Goal: Ask a question: Seek information or help from site administrators or community

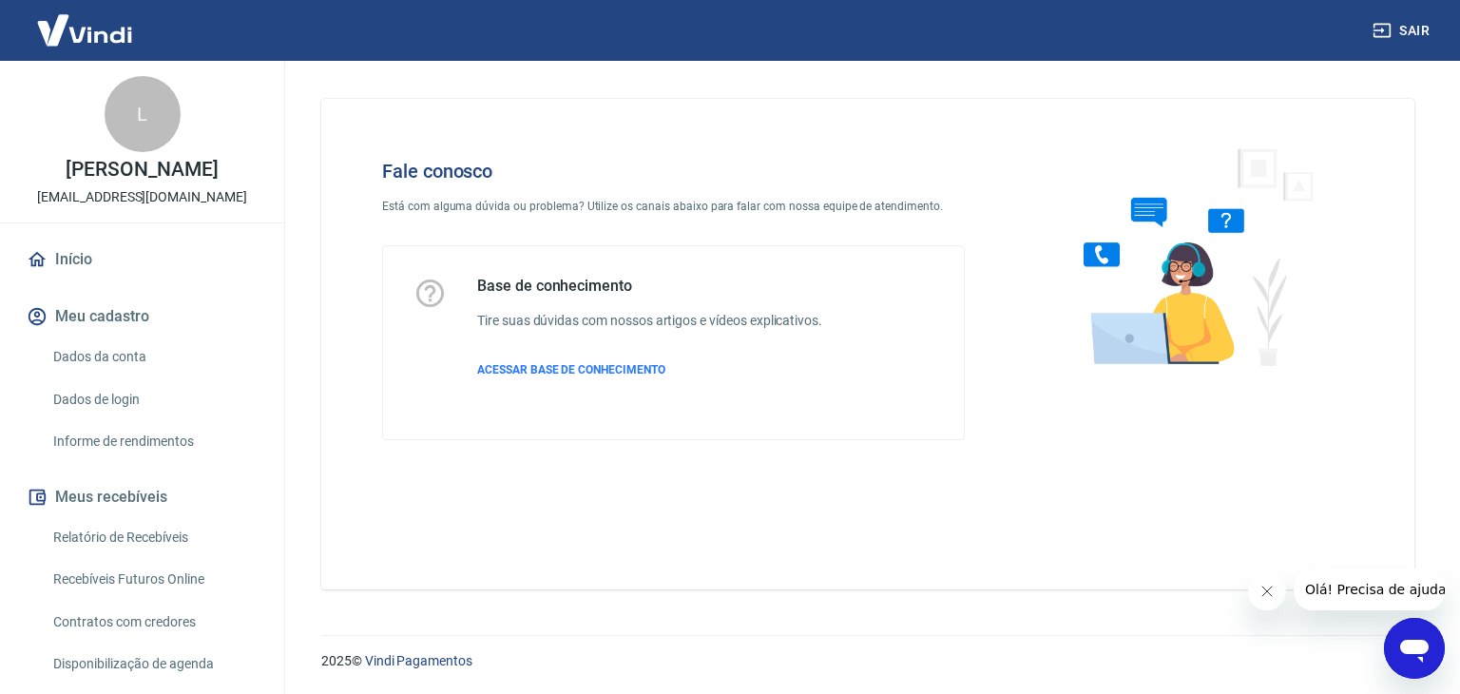
click at [1425, 649] on icon "Abrir janela de mensagens" at bounding box center [1414, 651] width 29 height 23
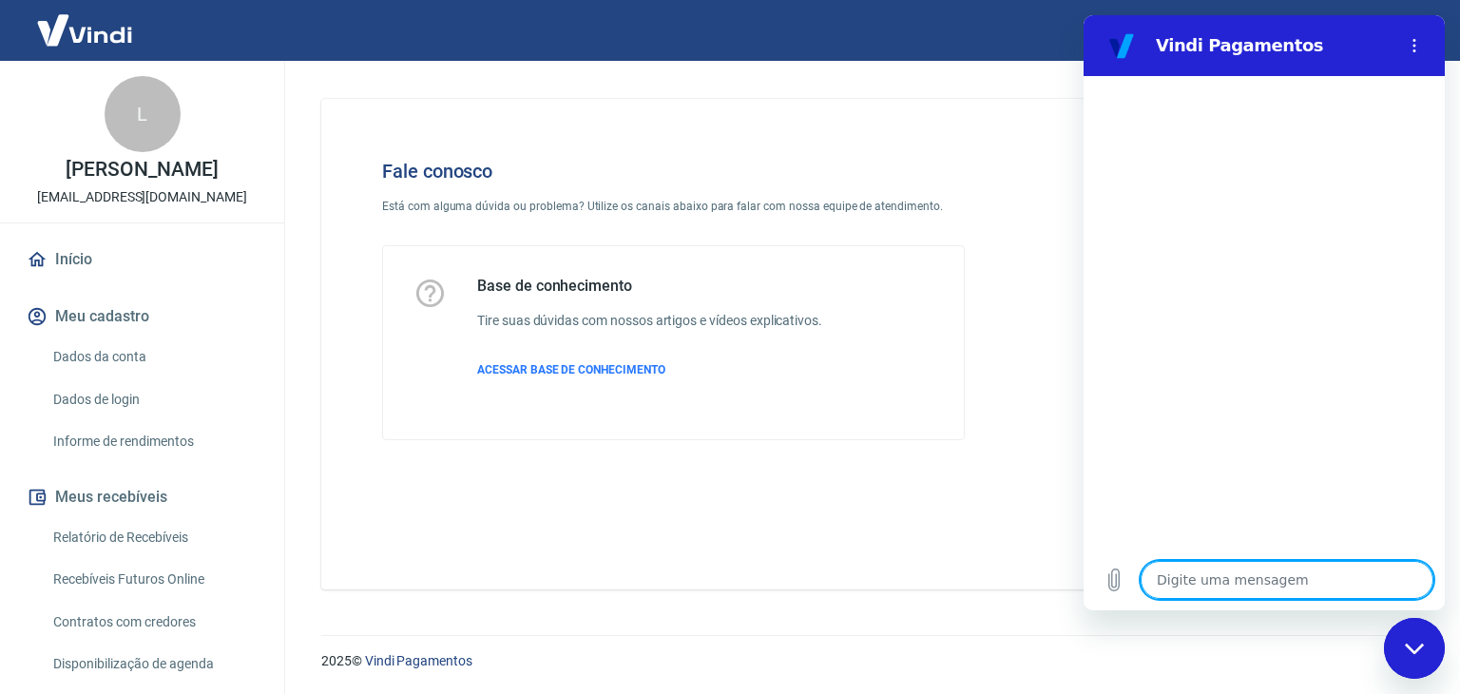
click at [1185, 582] on textarea at bounding box center [1286, 580] width 293 height 38
type textarea "|"
type textarea "x"
type textarea "M"
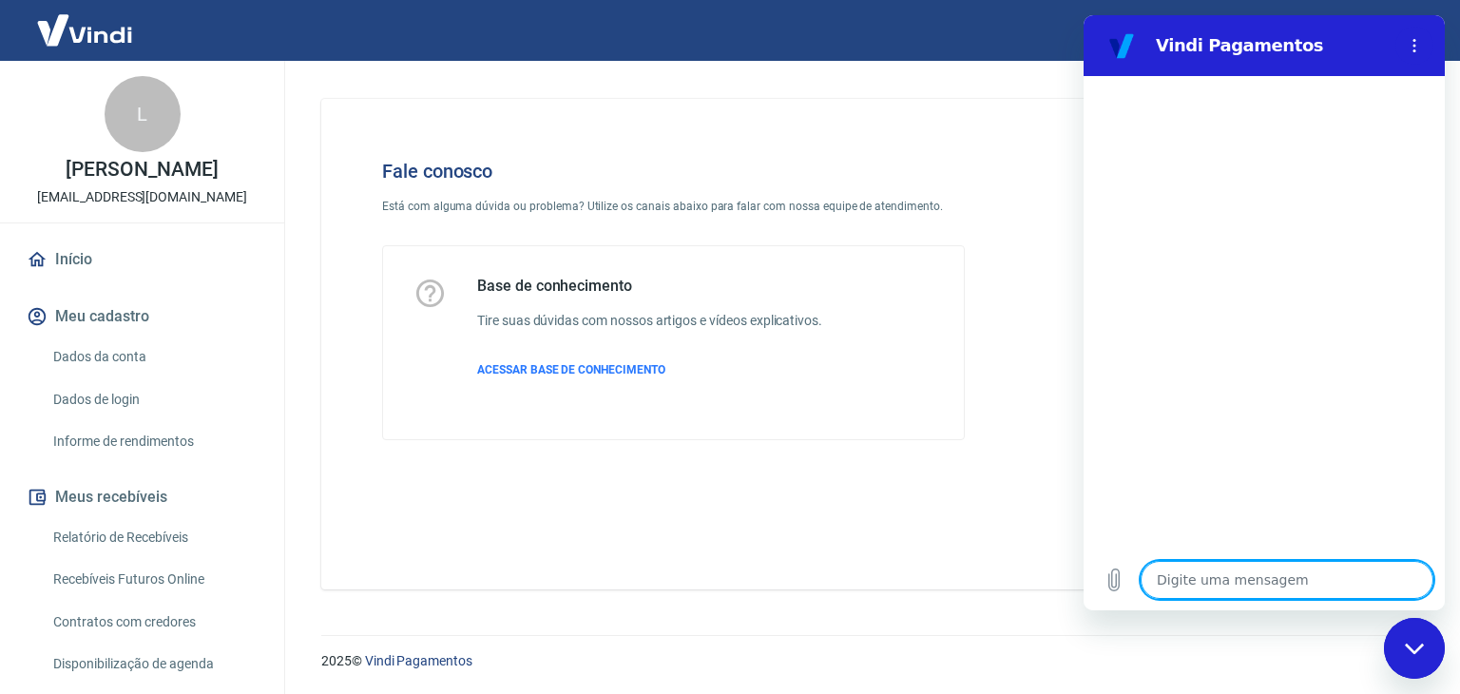
type textarea "x"
type textarea "Mi"
type textarea "x"
type textarea "Min"
type textarea "x"
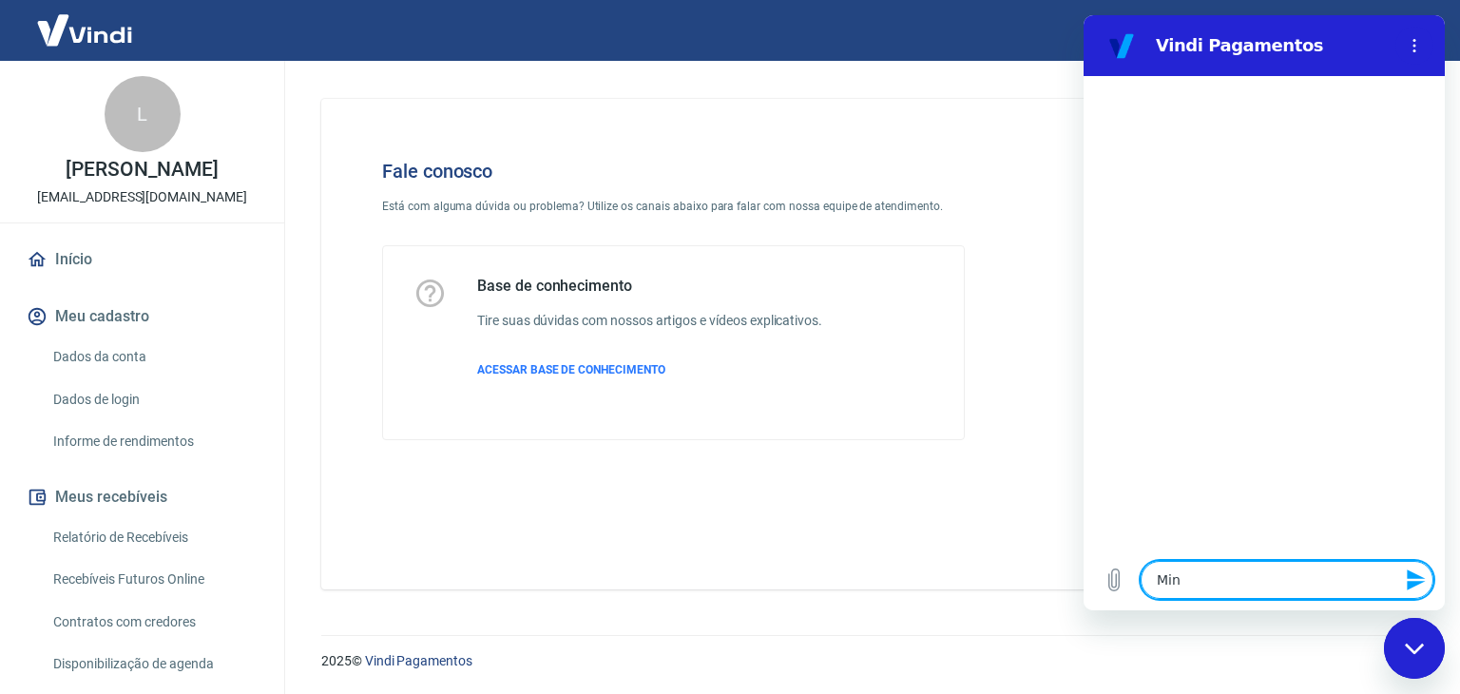
type textarea "Minh"
type textarea "x"
type textarea "Minha"
type textarea "x"
type textarea "Minhas"
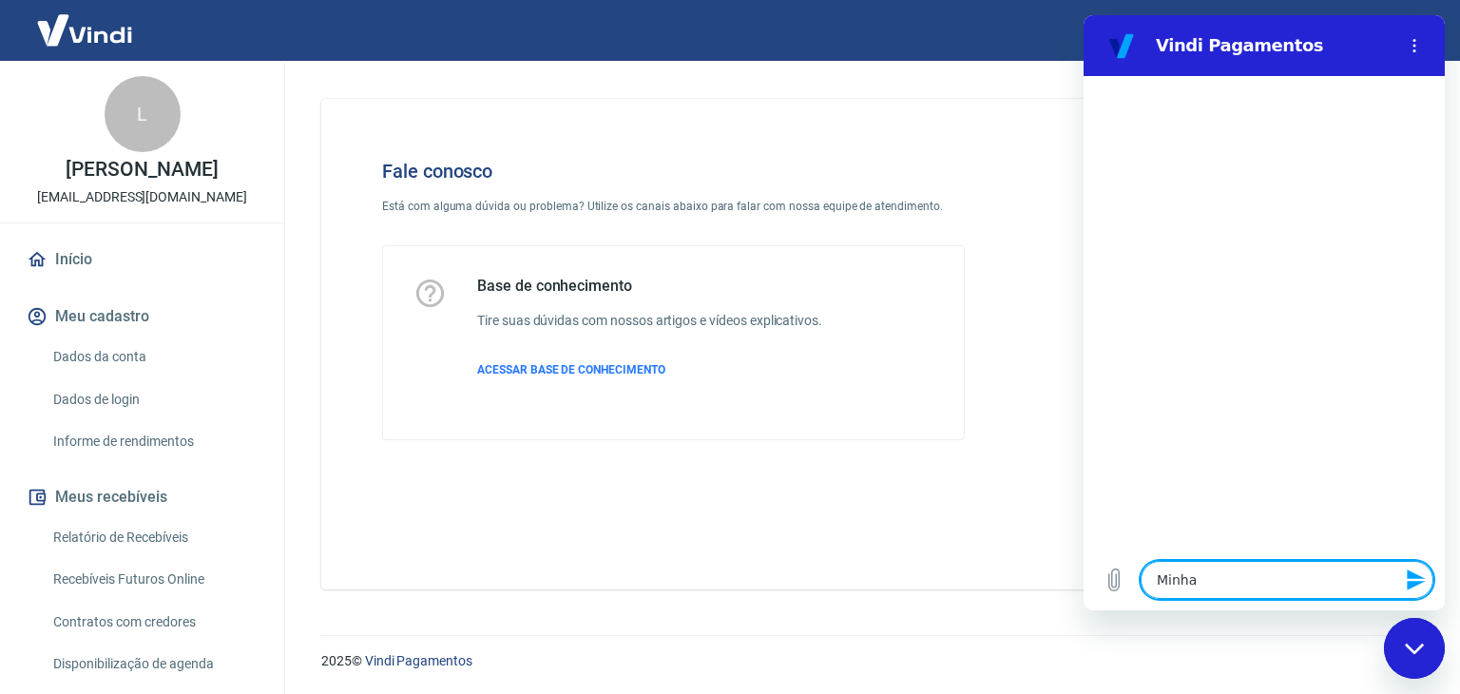
type textarea "x"
type textarea "Minhas"
type textarea "x"
type textarea "Minhas c"
type textarea "x"
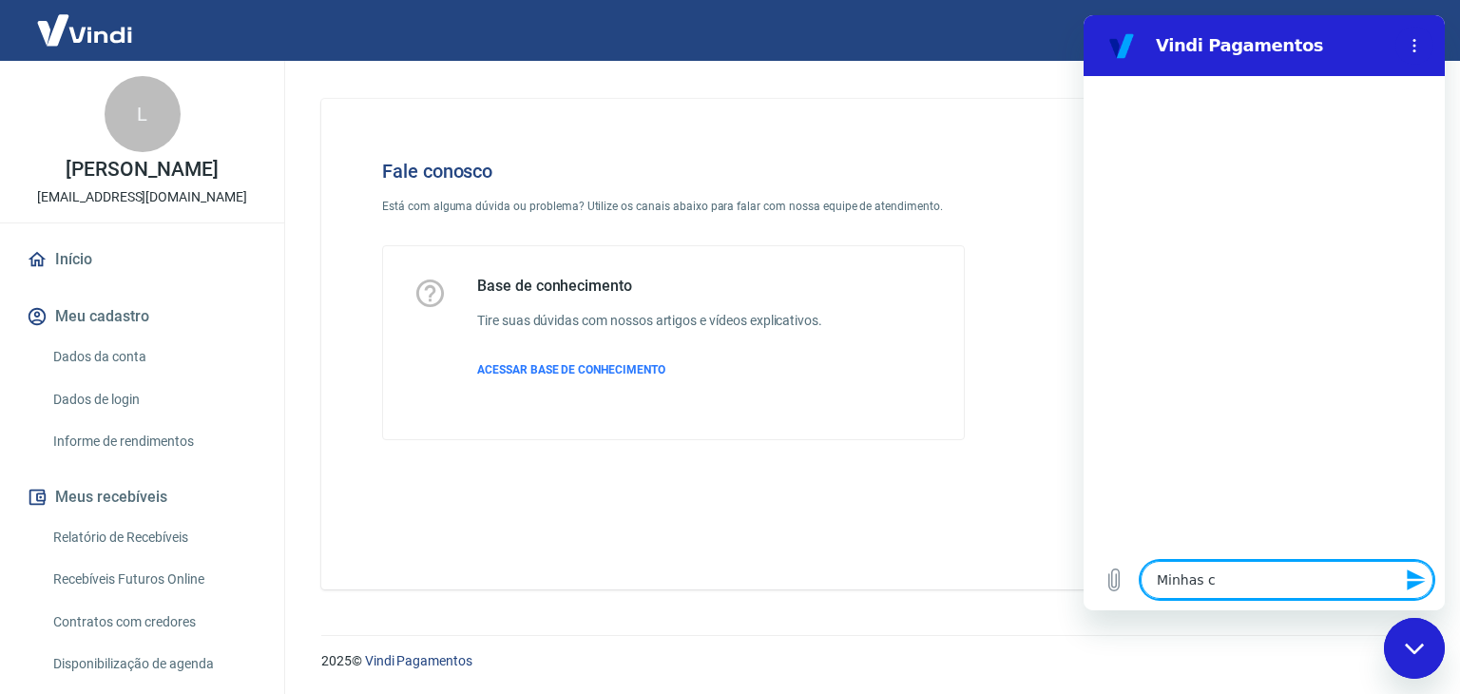
type textarea "Minhas co"
type textarea "x"
type textarea "Minhas com"
type textarea "x"
type textarea "Minhas comp"
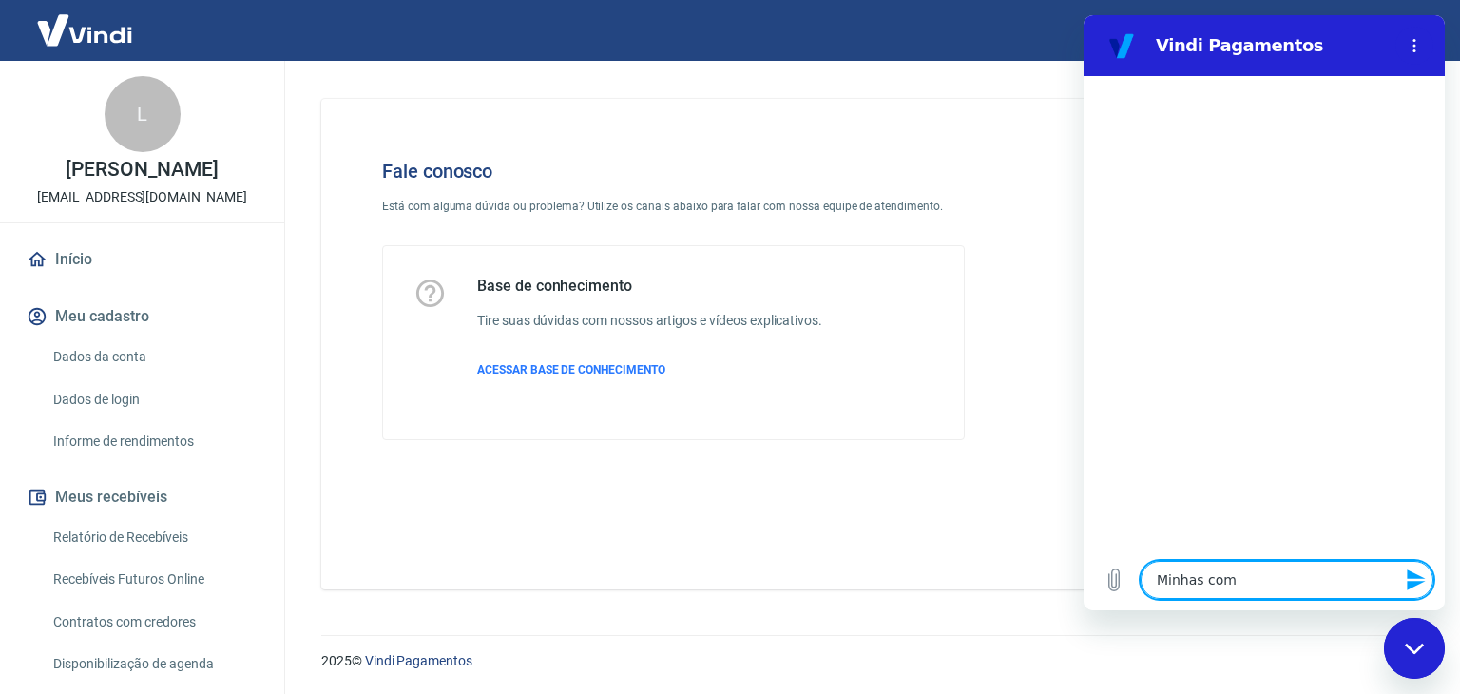
type textarea "x"
type textarea "Minhas compr"
type textarea "x"
type textarea "Minhas compra"
type textarea "x"
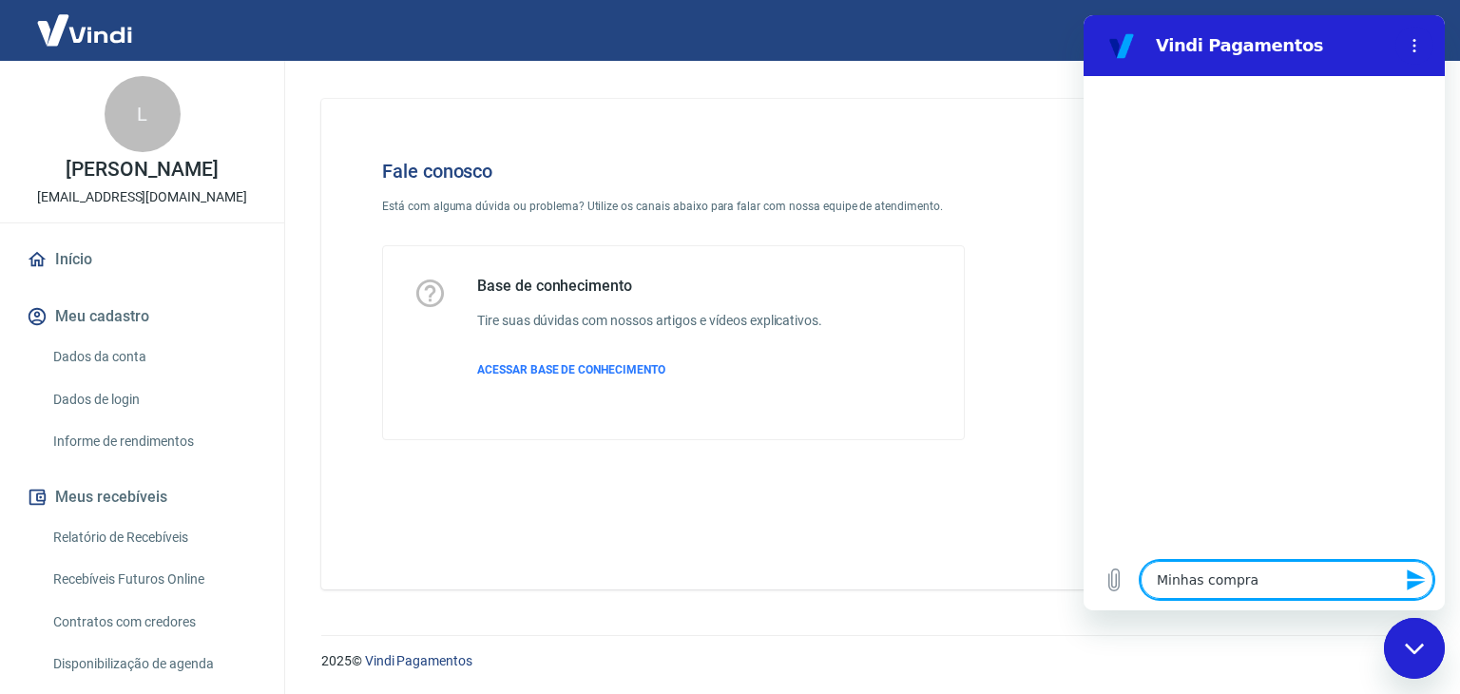
type textarea "Minhas compras"
type textarea "x"
type textarea "Minhas compras"
type textarea "x"
type textarea "Minhas compras e"
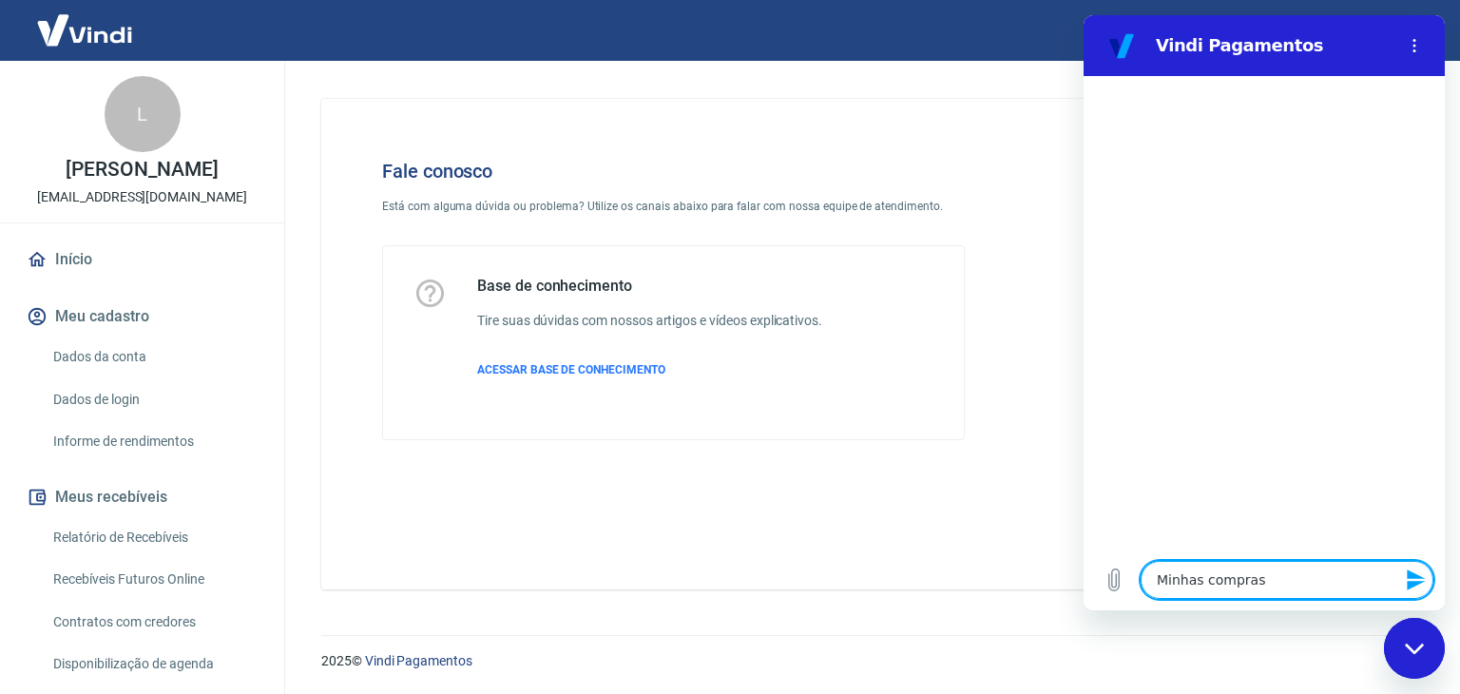
type textarea "x"
type textarea "Minhas compras es"
type textarea "x"
type textarea "Minhas compras est"
type textarea "x"
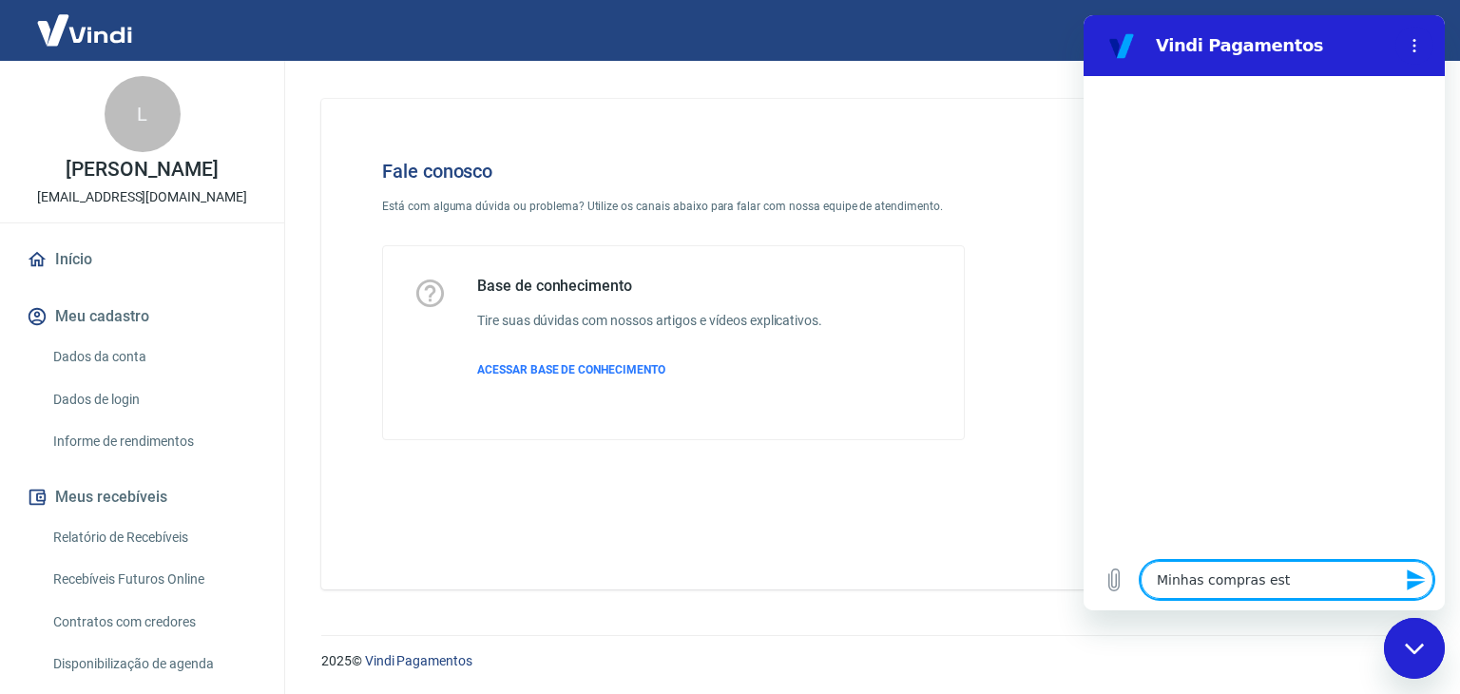
type textarea "Minhas compras estã"
type textarea "x"
type textarea "Minhas compras estão"
type textarea "x"
type textarea "Minhas compras estão"
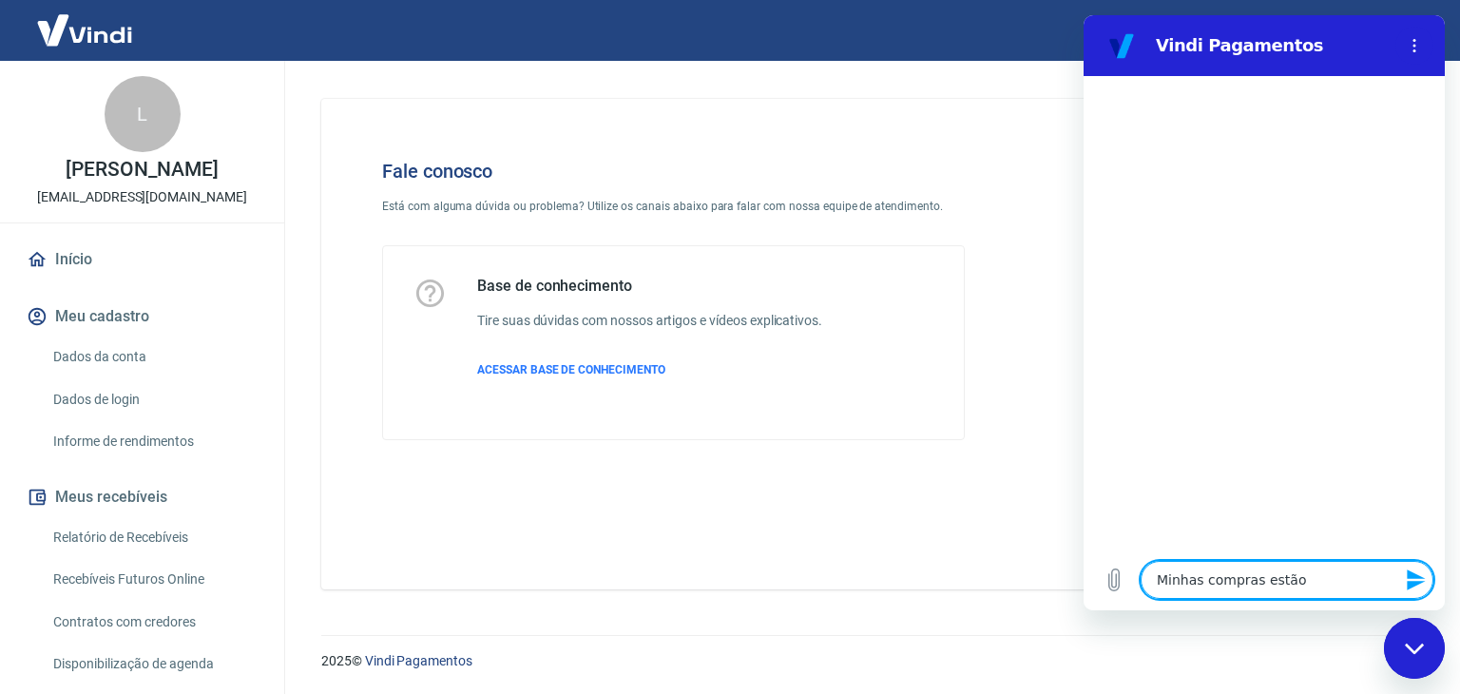
type textarea "x"
type textarea "Minhas compras estão s"
type textarea "x"
type textarea "Minhas compras estão se"
type textarea "x"
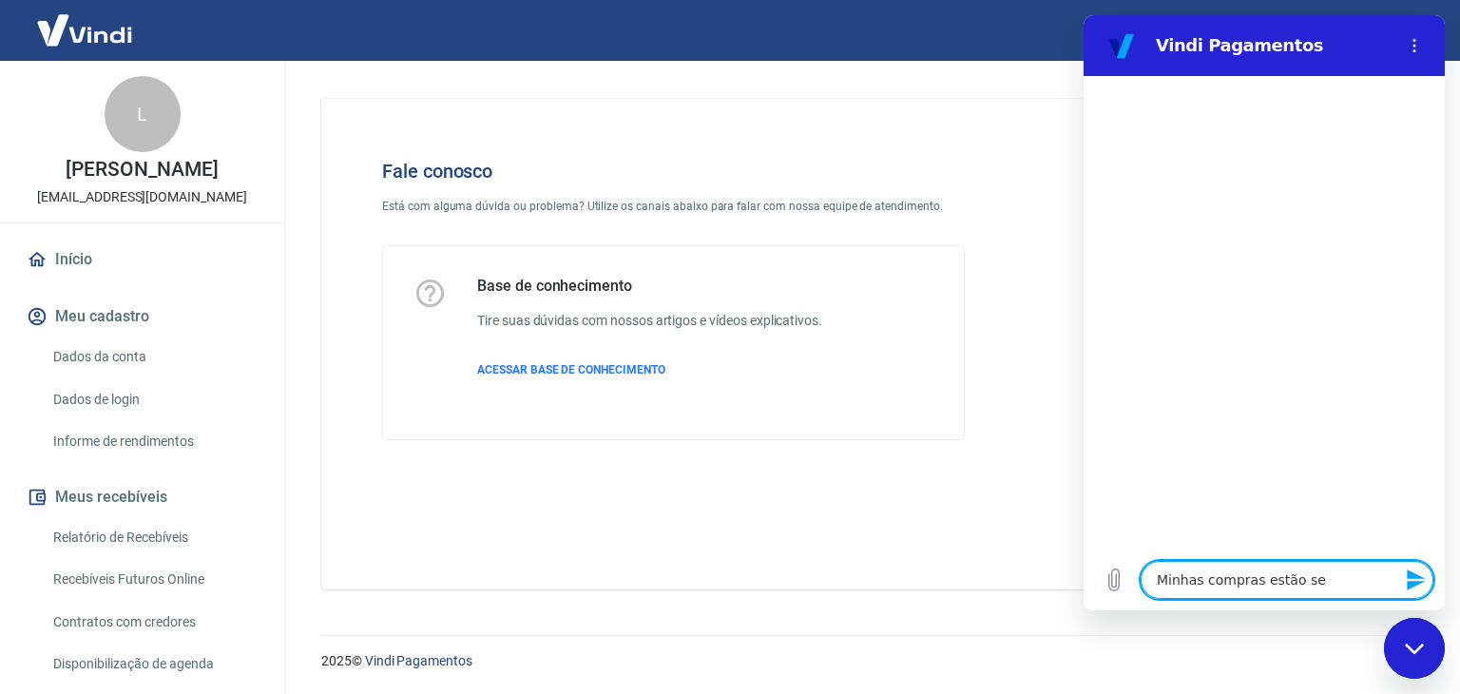
type textarea "Minhas compras estão sen"
type textarea "x"
type textarea "Minhas compras estão send"
type textarea "x"
type textarea "Minhas compras estão sendo"
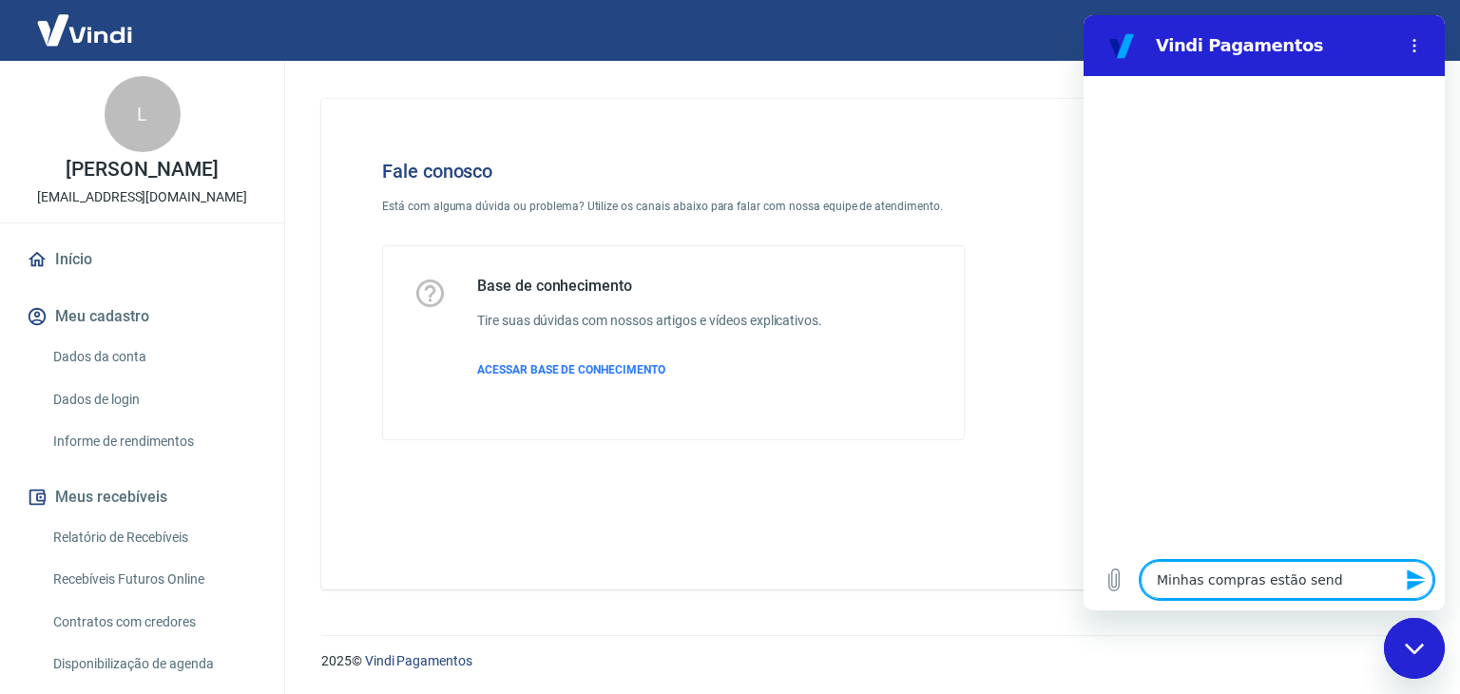
type textarea "x"
type textarea "Minhas compras estão sendo"
type textarea "x"
type textarea "Minhas compras estão sendo c"
type textarea "x"
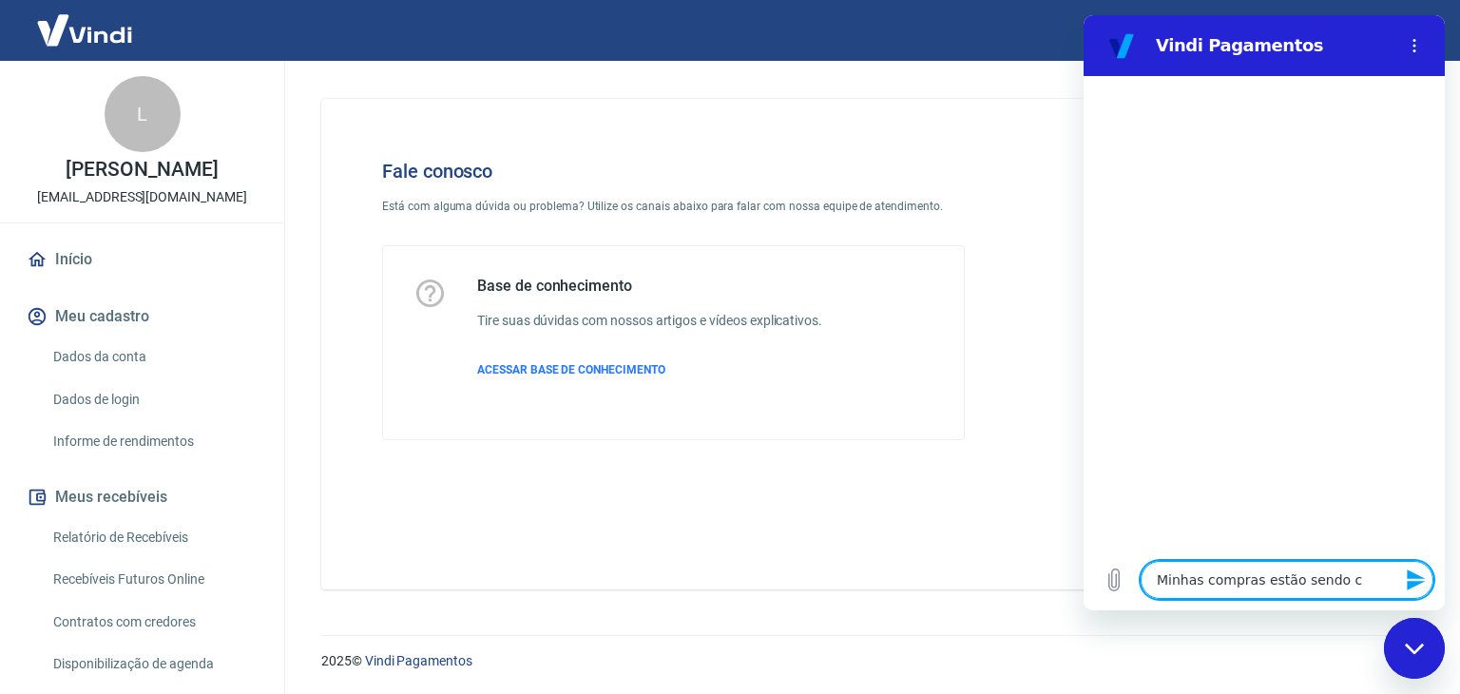
type textarea "Minhas compras estão sendo ca"
type textarea "x"
type textarea "Minhas compras estão sendo can"
type textarea "x"
type textarea "Minhas compras estão sendo canc"
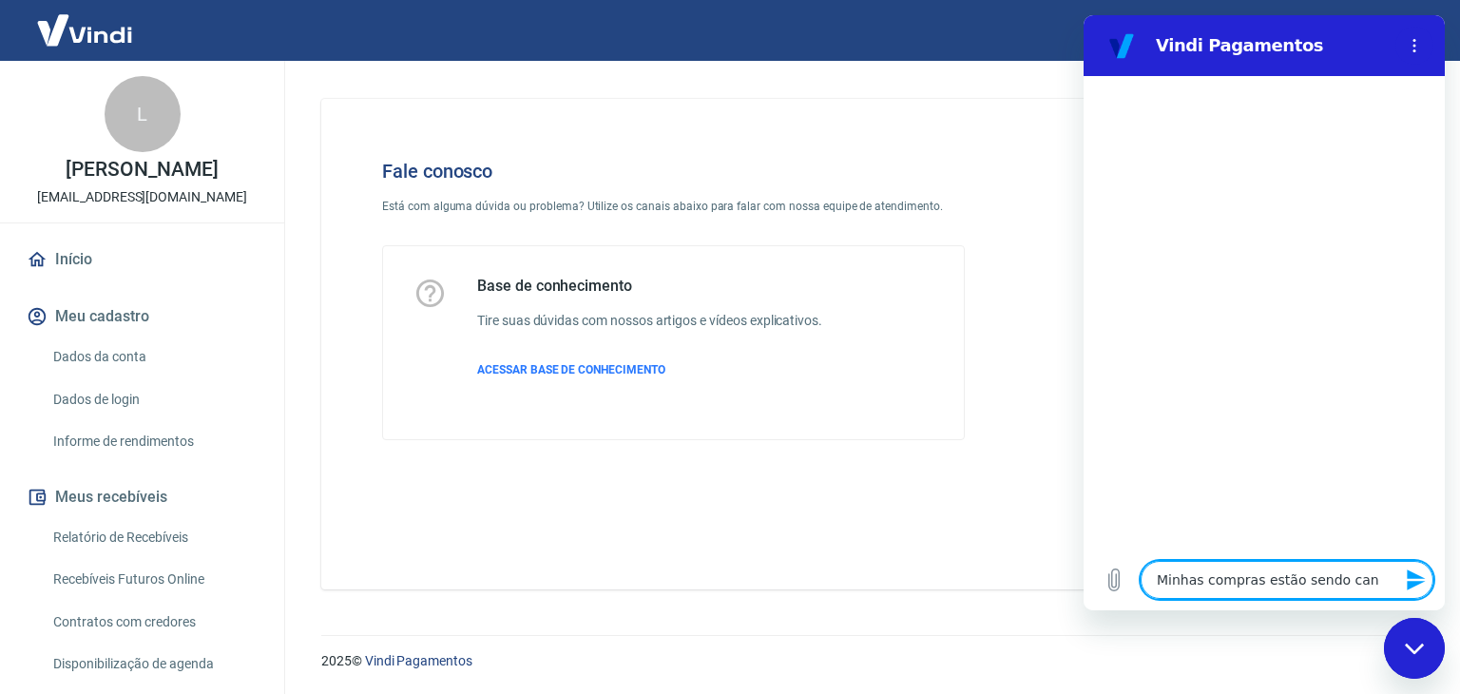
type textarea "x"
type textarea "Minhas compras estão sendo cance"
type textarea "x"
type textarea "Minhas compras estão sendo cancel"
type textarea "x"
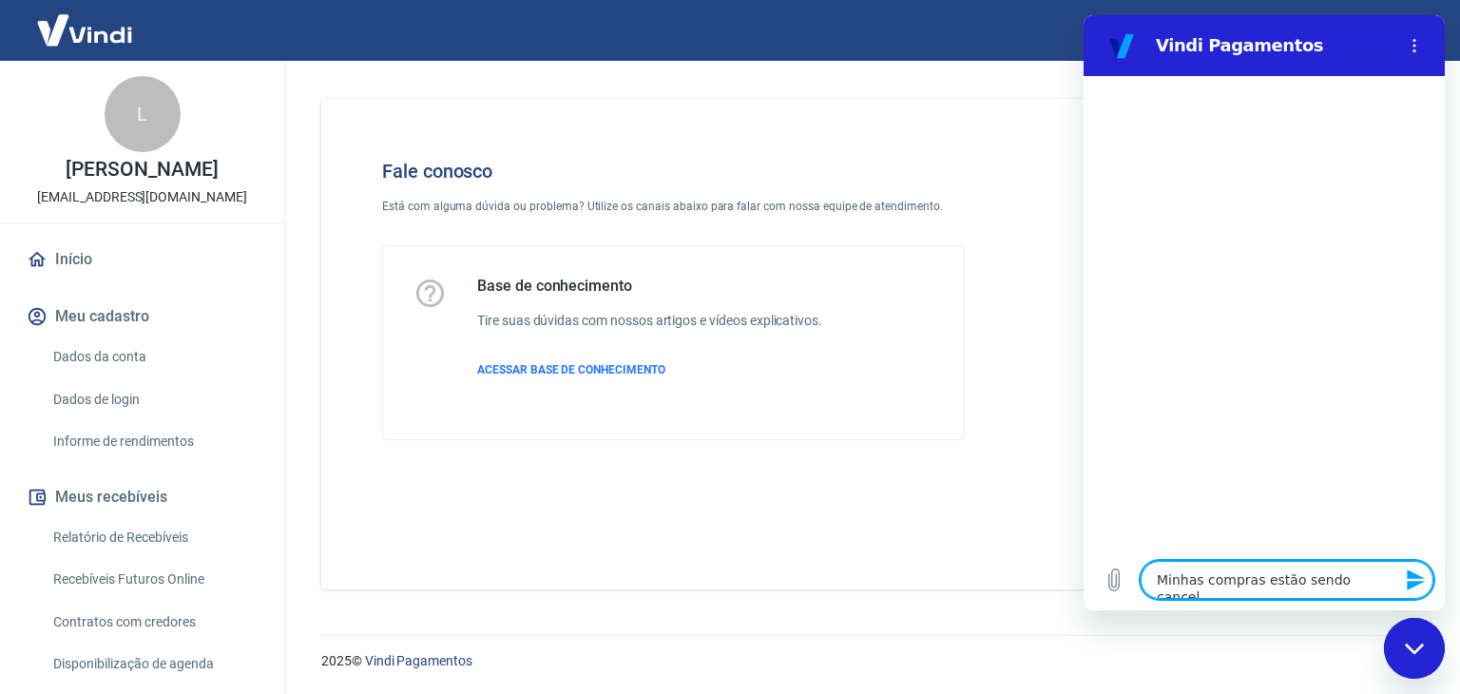
type textarea "Minhas compras estão sendo cancela"
type textarea "x"
type textarea "Minhas compras estão sendo cancelad"
type textarea "x"
type textarea "Minhas compras estão sendo cancelada"
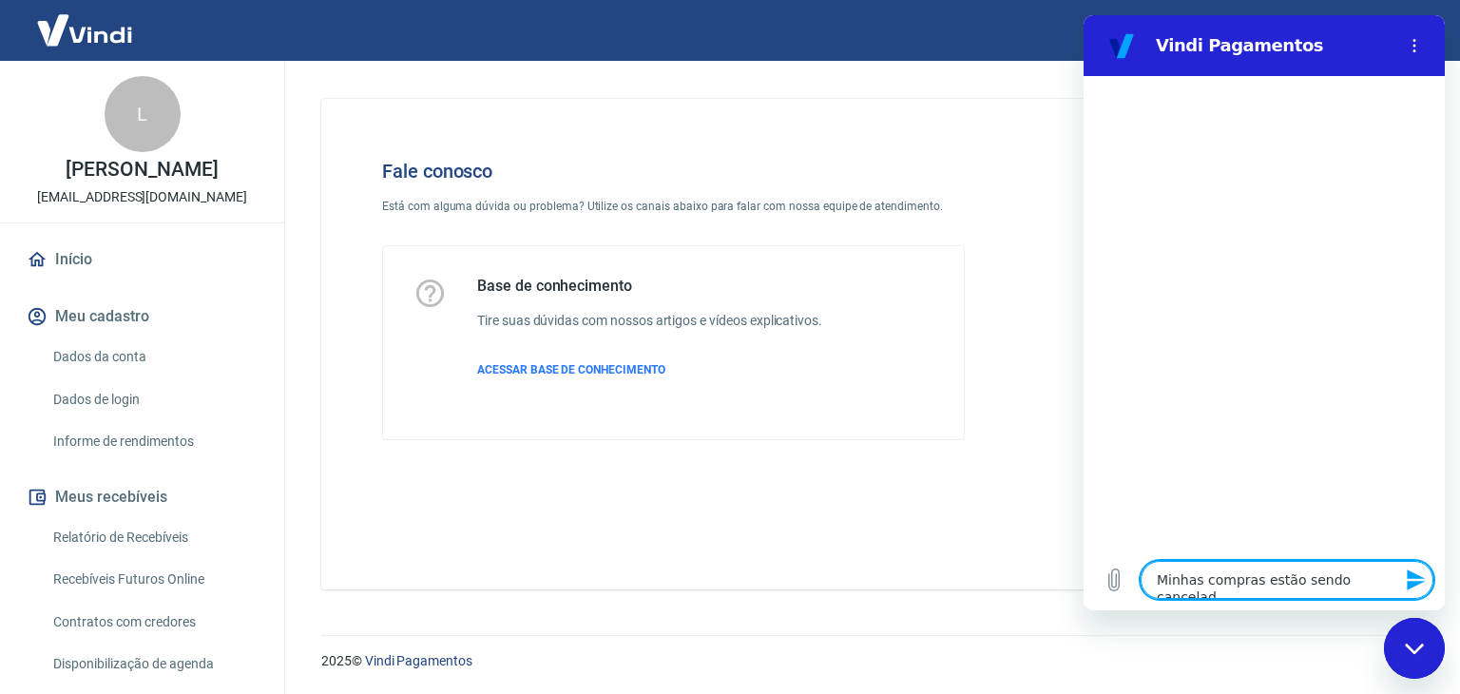
type textarea "x"
type textarea "Minhas compras estão sendo canceladas"
type textarea "x"
type textarea "Minhas compras estão sendo canceladas"
type textarea "x"
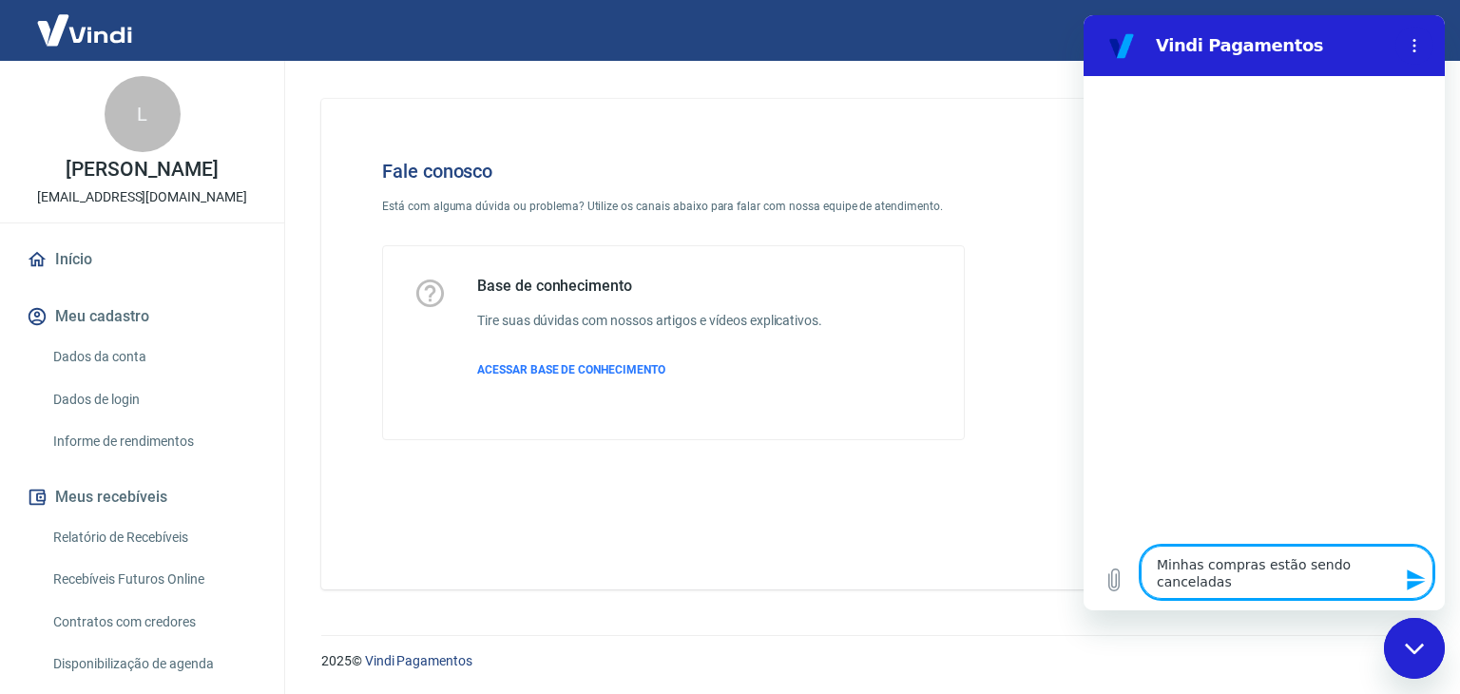
type textarea "Minhas compras estão sendo canceladas e"
type textarea "x"
type textarea "Minhas compras estão sendo canceladas e"
type textarea "x"
type textarea "Minhas compras estão sendo canceladas e n"
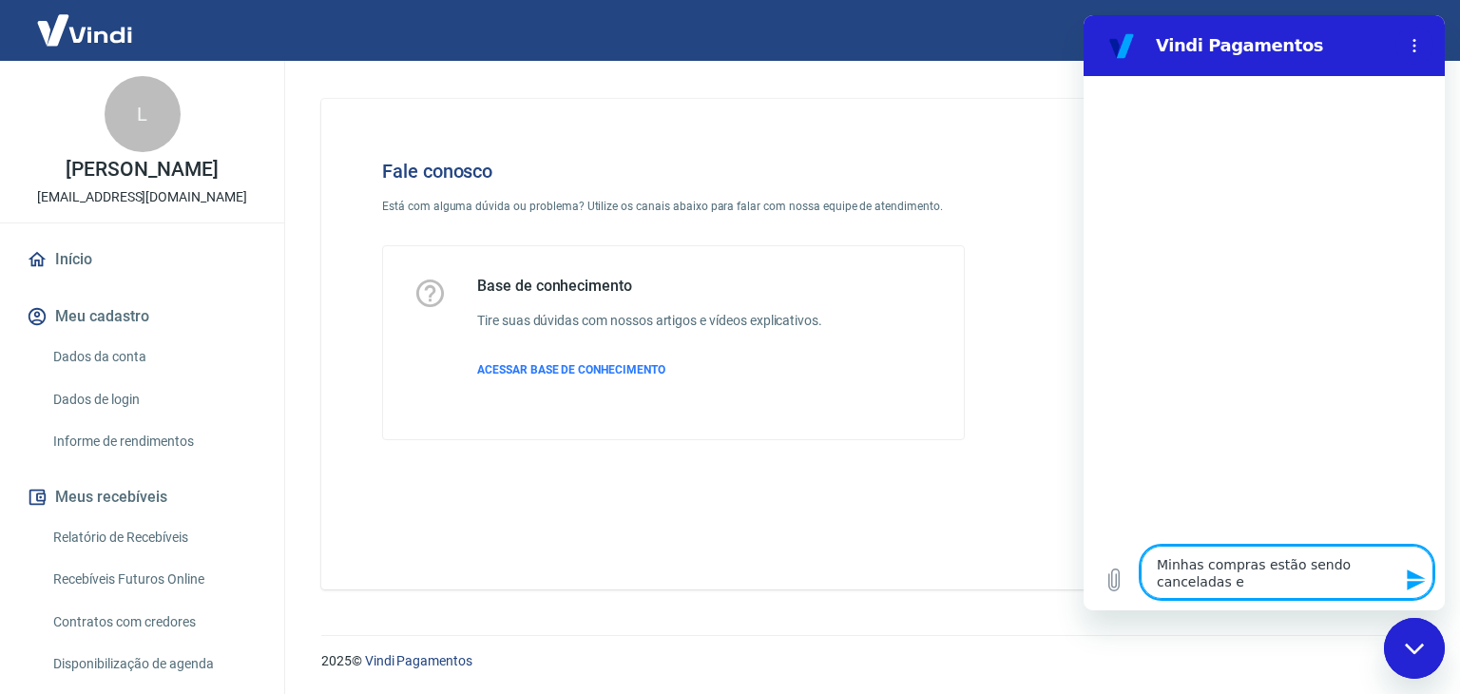
type textarea "x"
type textarea "Minhas compras estão sendo canceladas e nã"
type textarea "x"
type textarea "Minhas compras estão sendo canceladas e não"
type textarea "x"
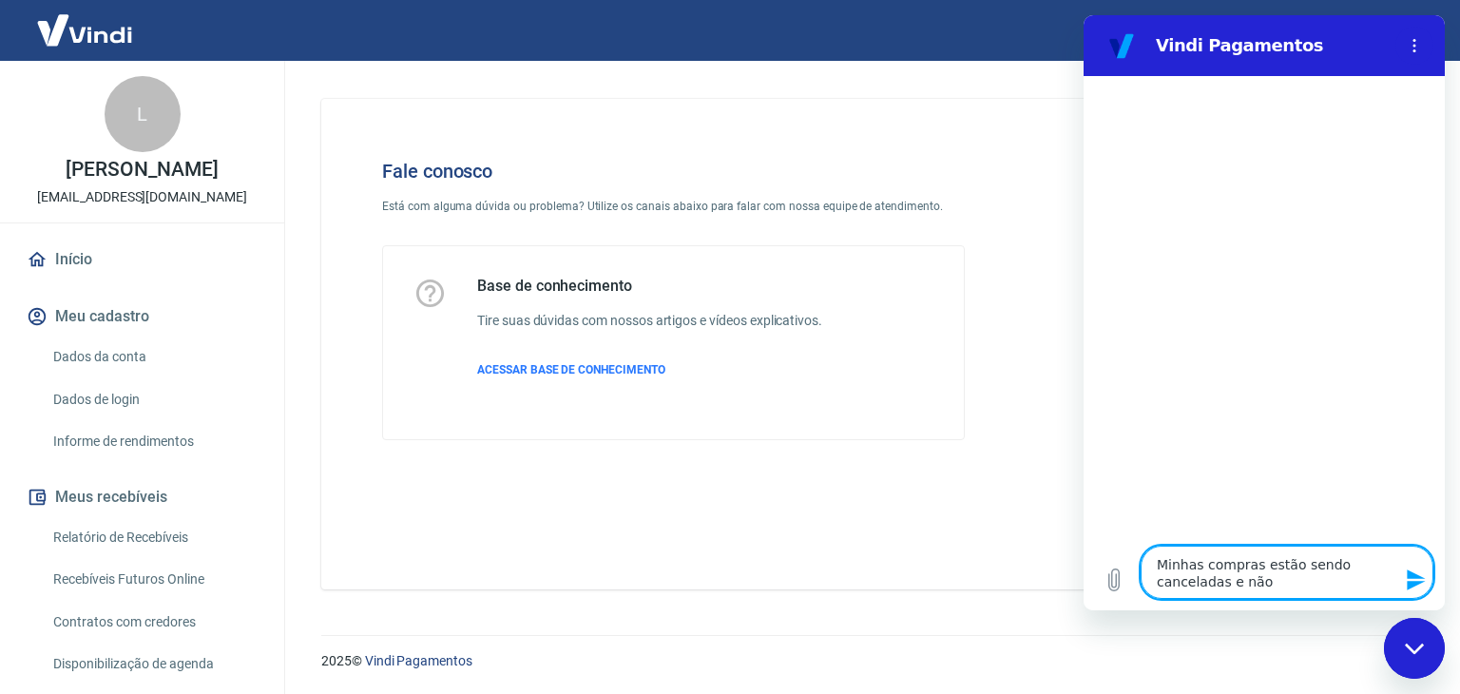
type textarea "Minhas compras estão sendo canceladas e não"
type textarea "x"
type textarea "Minhas compras estão sendo canceladas e não"
type textarea "x"
type textarea "Minhas compras estão sendo canceladas e não e"
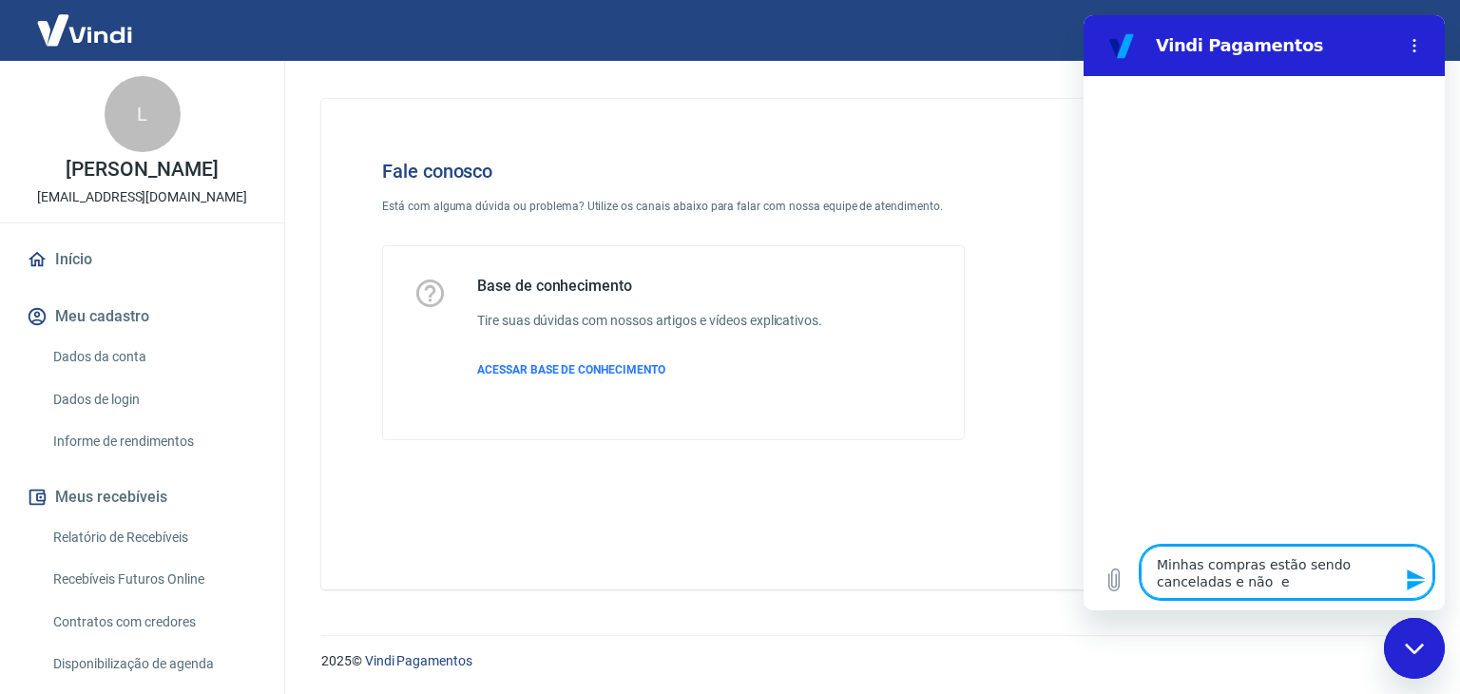
type textarea "x"
type textarea "Minhas compras estão sendo canceladas e não en"
type textarea "x"
type textarea "Minhas compras estão sendo canceladas e não ent"
type textarea "x"
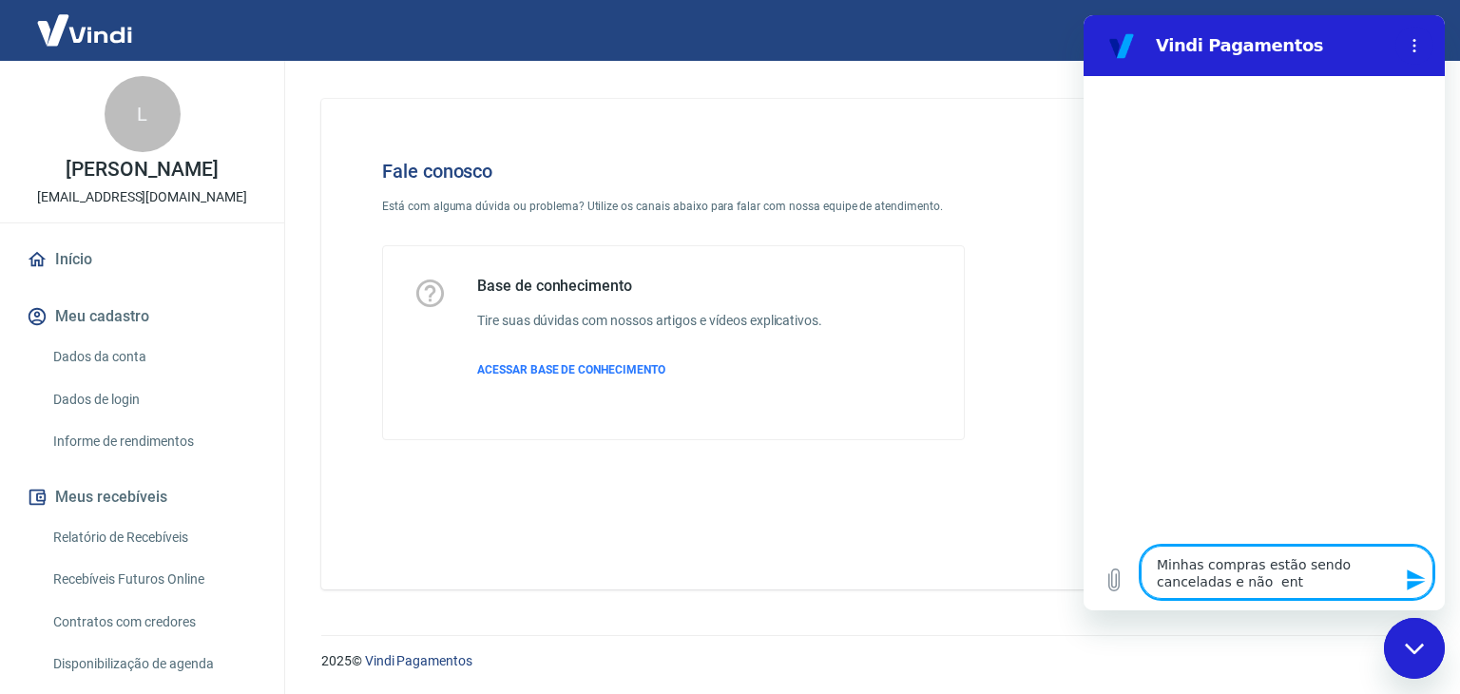
type textarea "Minhas compras estão sendo canceladas e não ente"
type textarea "x"
type textarea "Minhas compras estão sendo canceladas e não enten"
type textarea "x"
type textarea "Minhas compras estão sendo canceladas e não entend"
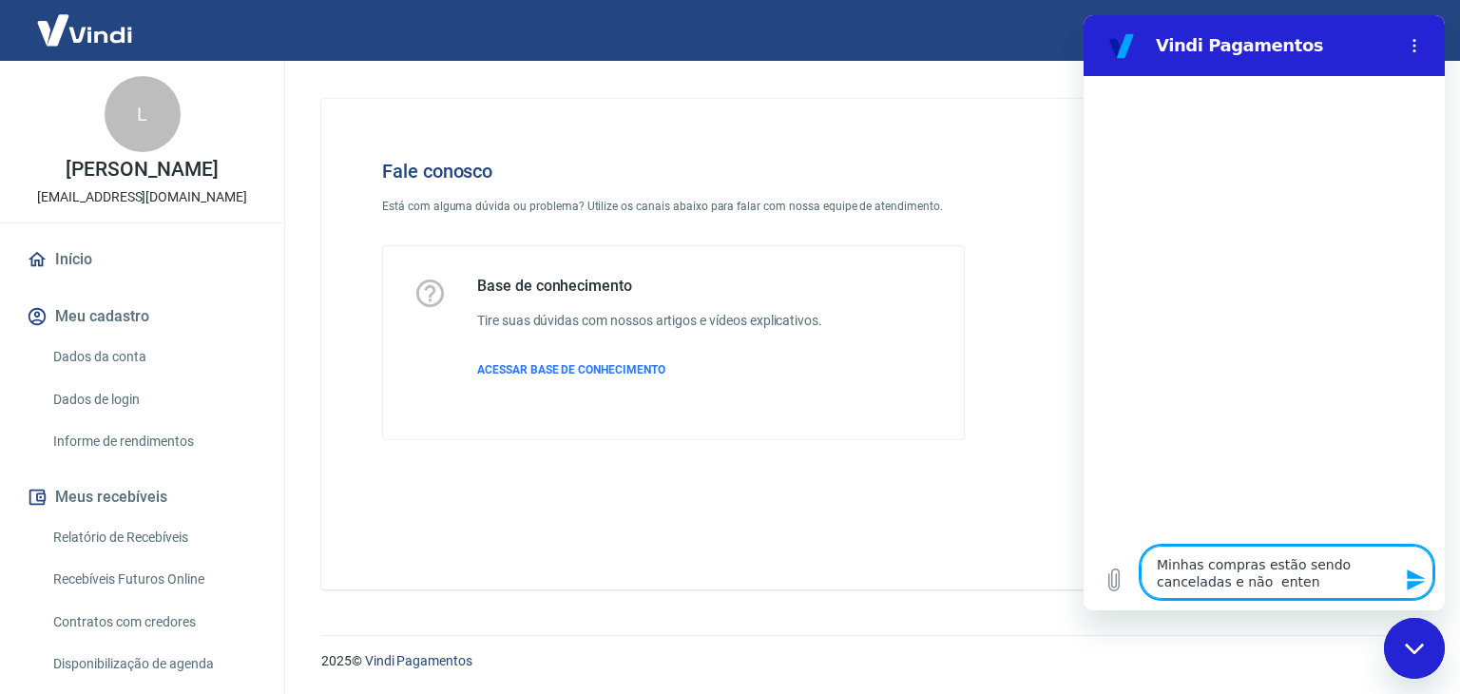
type textarea "x"
type textarea "Minhas compras estão sendo canceladas e não entendo"
type textarea "x"
type textarea "Minhas compras estão sendo canceladas e não entendo"
type textarea "x"
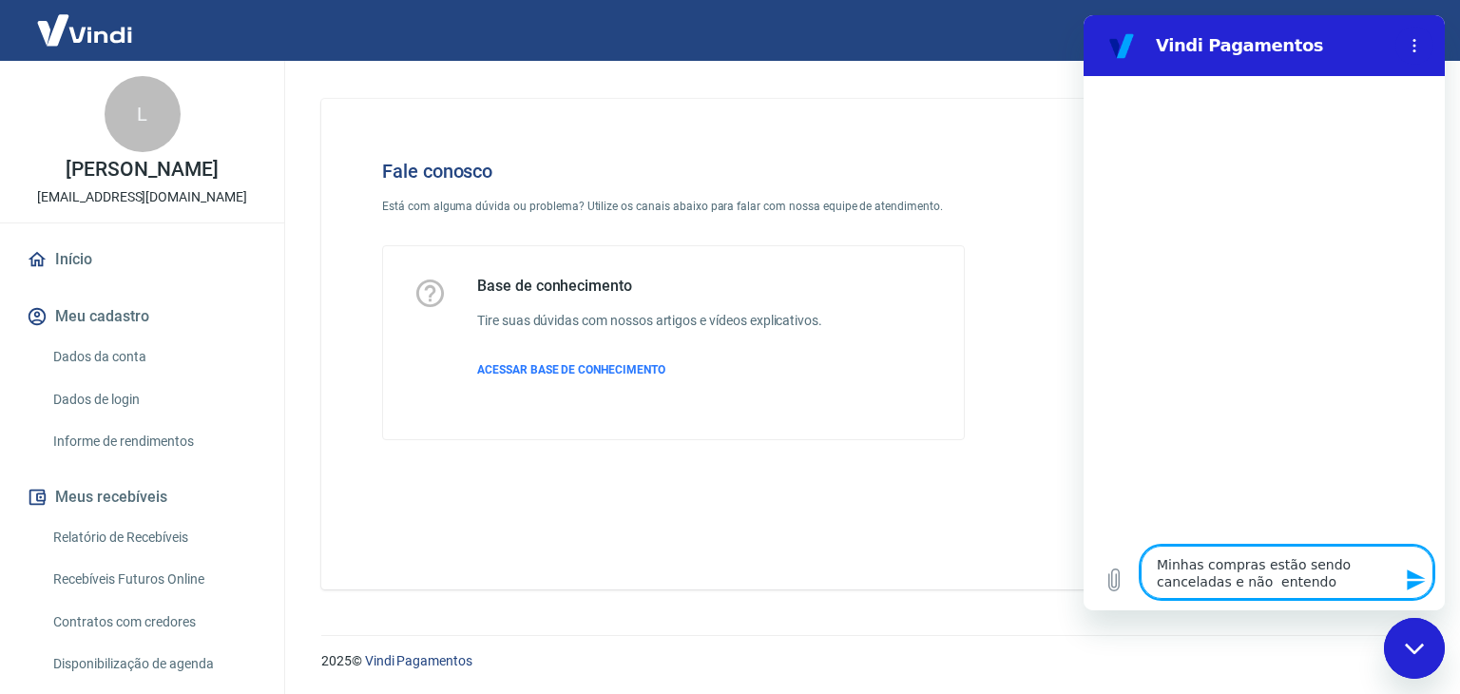
type textarea "Minhas compras estão sendo canceladas e não entendo o"
type textarea "x"
type textarea "Minhas compras estão sendo canceladas e não entendo o"
type textarea "x"
type textarea "Minhas compras estão sendo canceladas e não entendo o m"
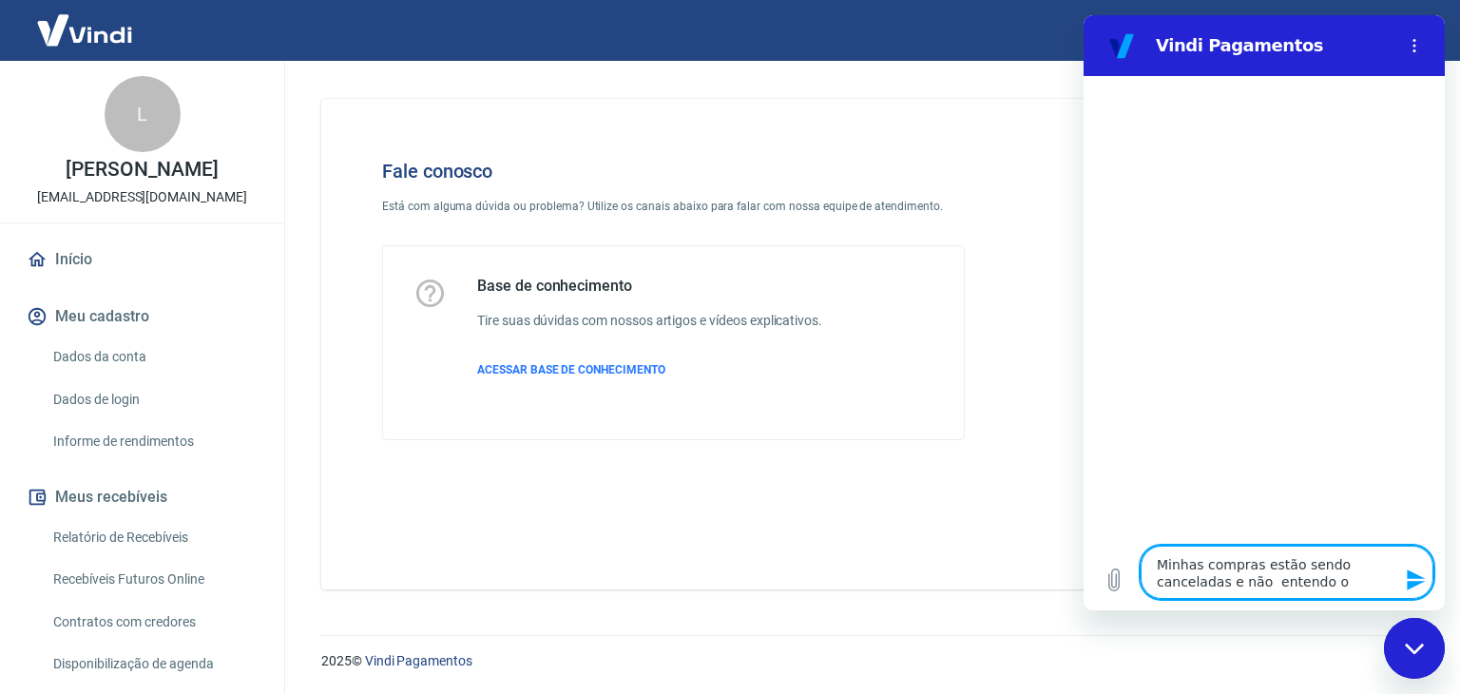
type textarea "x"
type textarea "Minhas compras estão sendo canceladas e não entendo o mo"
type textarea "x"
type textarea "Minhas compras estão sendo canceladas e não entendo o mot"
type textarea "x"
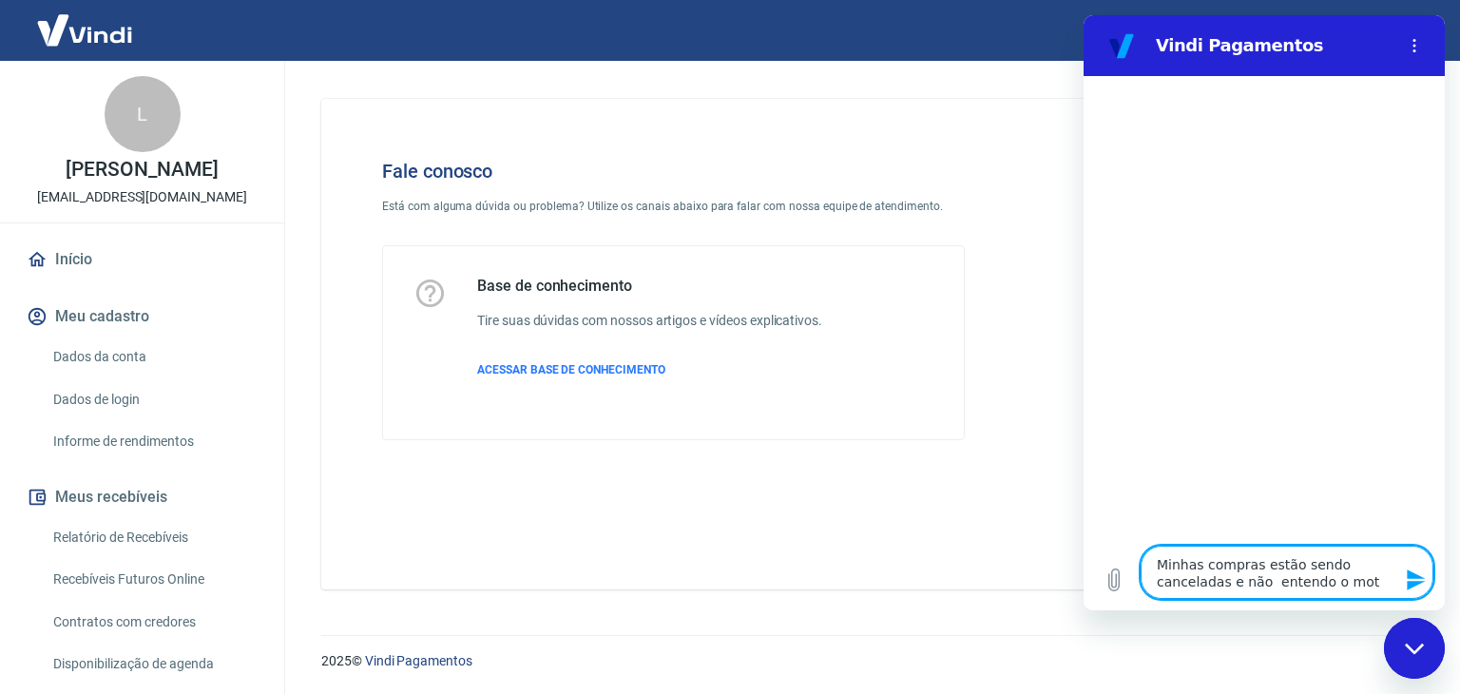
type textarea "Minhas compras estão sendo canceladas e não entendo o moti"
type textarea "x"
type textarea "Minhas compras estão sendo canceladas e não entendo o motiv"
type textarea "x"
type textarea "Minhas compras estão sendo canceladas e não entendo o motivo"
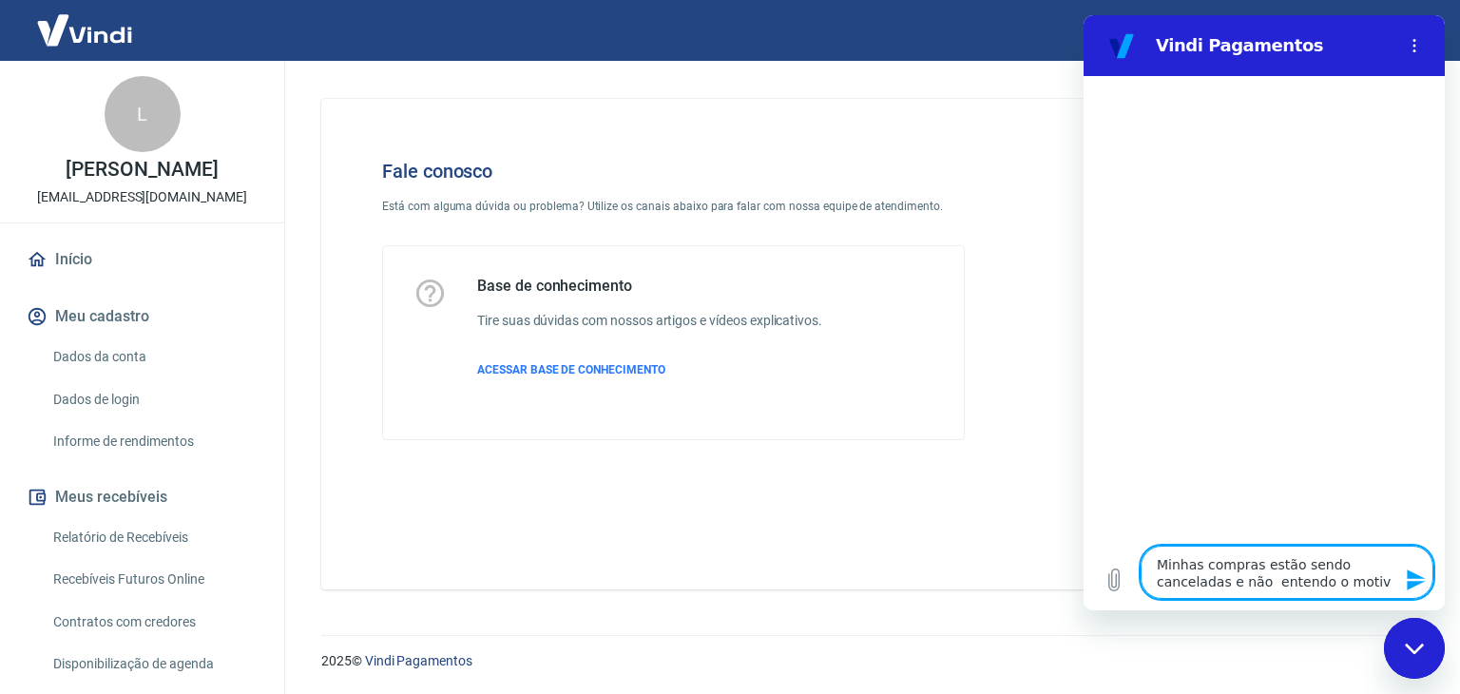
type textarea "x"
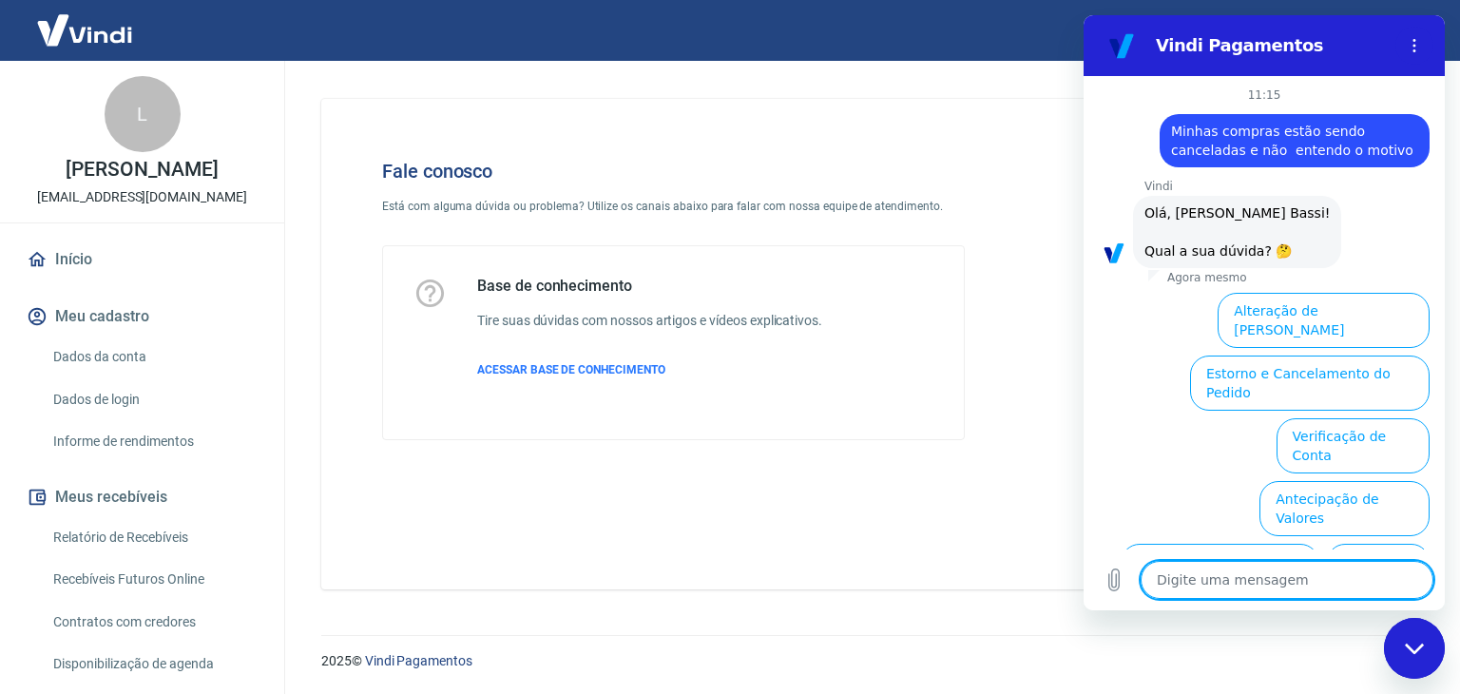
scroll to position [130, 0]
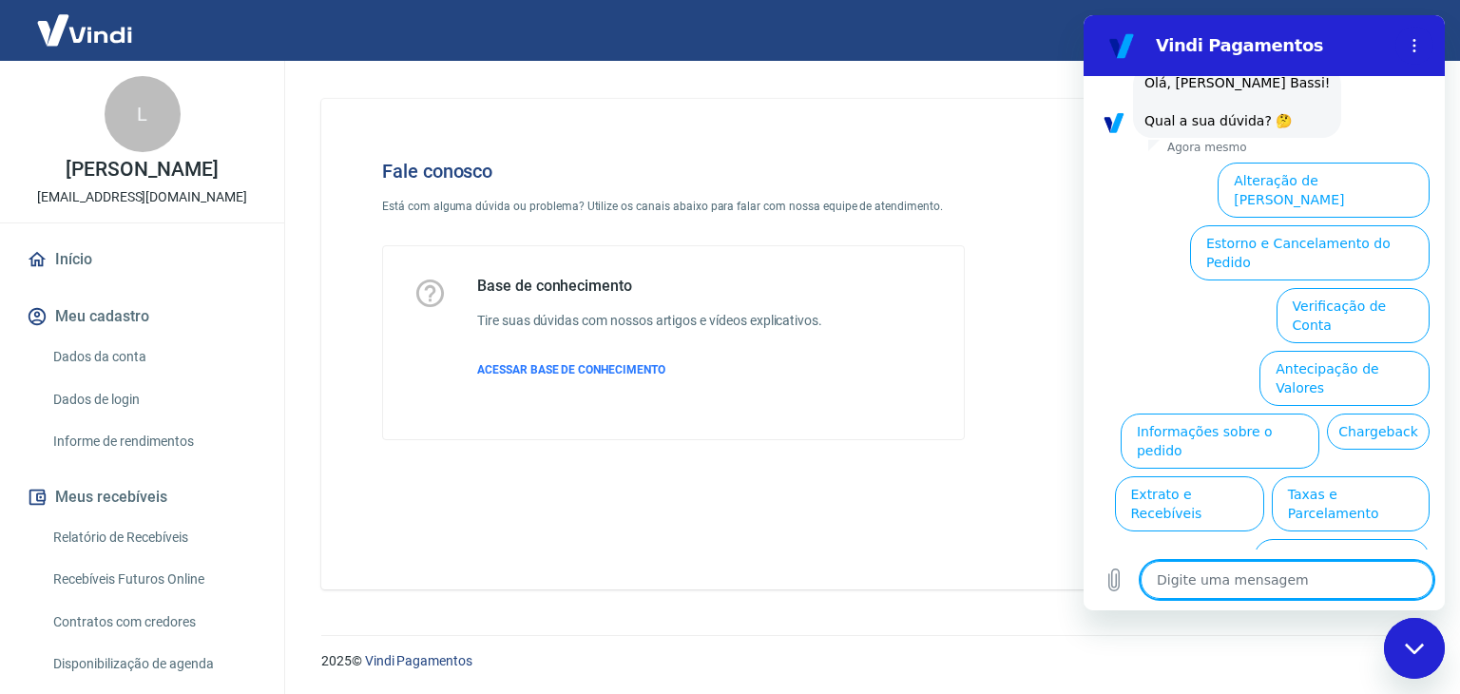
type textarea "x"
click at [1203, 573] on textarea at bounding box center [1286, 580] width 293 height 38
type textarea "f"
type textarea "x"
type textarea "fa"
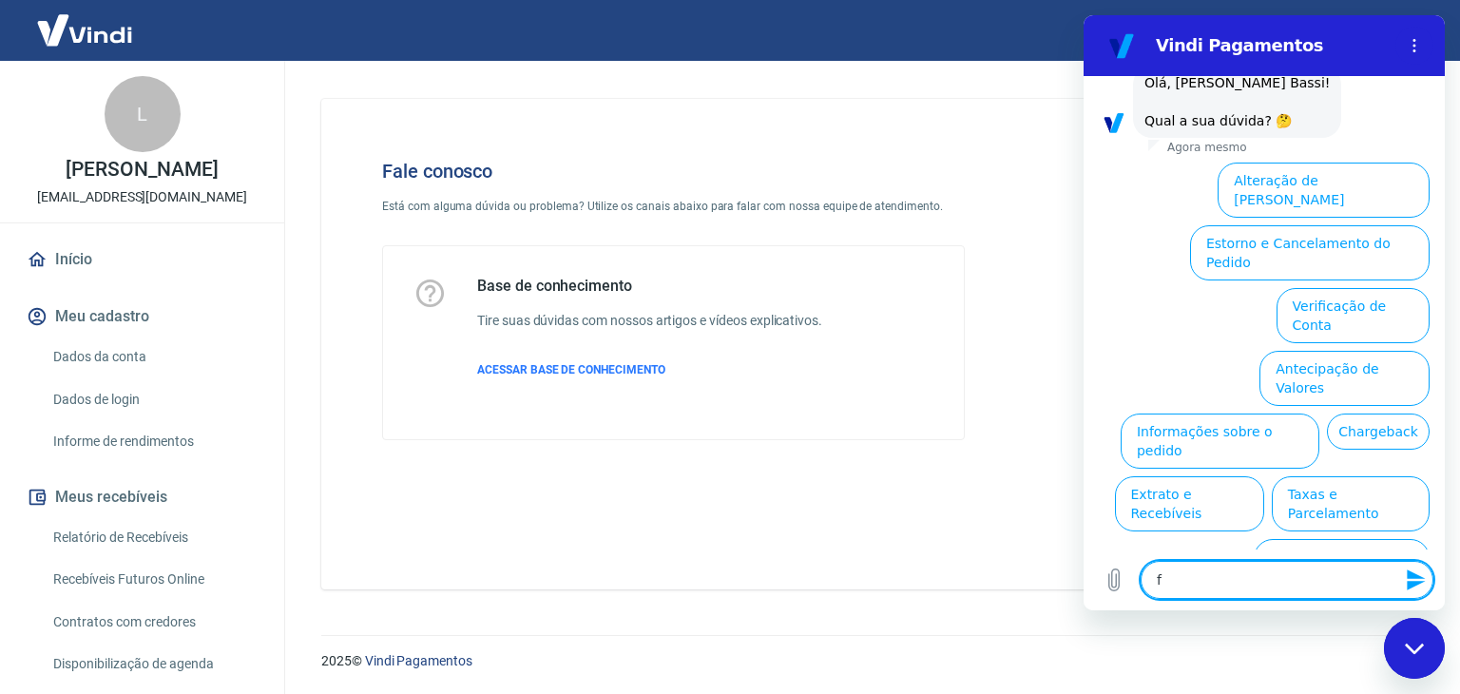
type textarea "x"
type textarea "fal"
type textarea "x"
type textarea "fala"
type textarea "x"
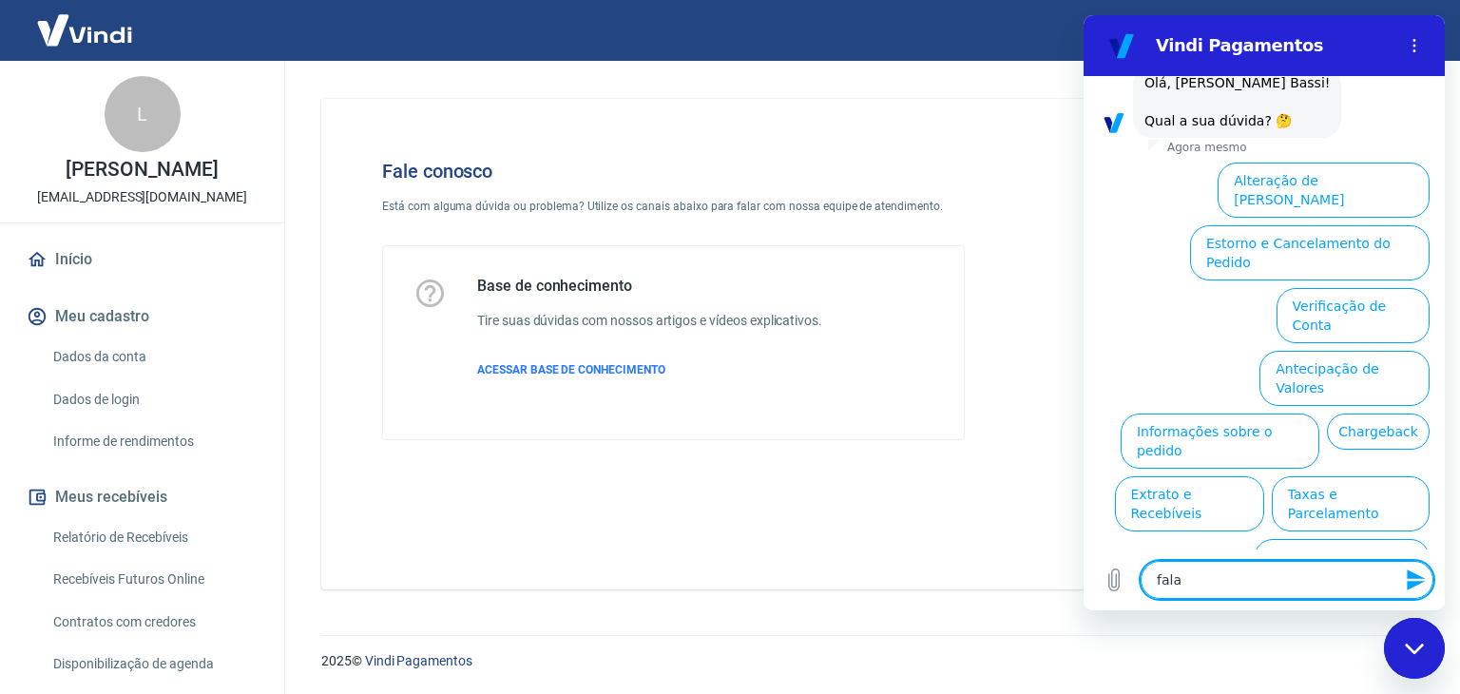
type textarea "falar"
type textarea "x"
type textarea "falar"
type textarea "x"
type textarea "falar c"
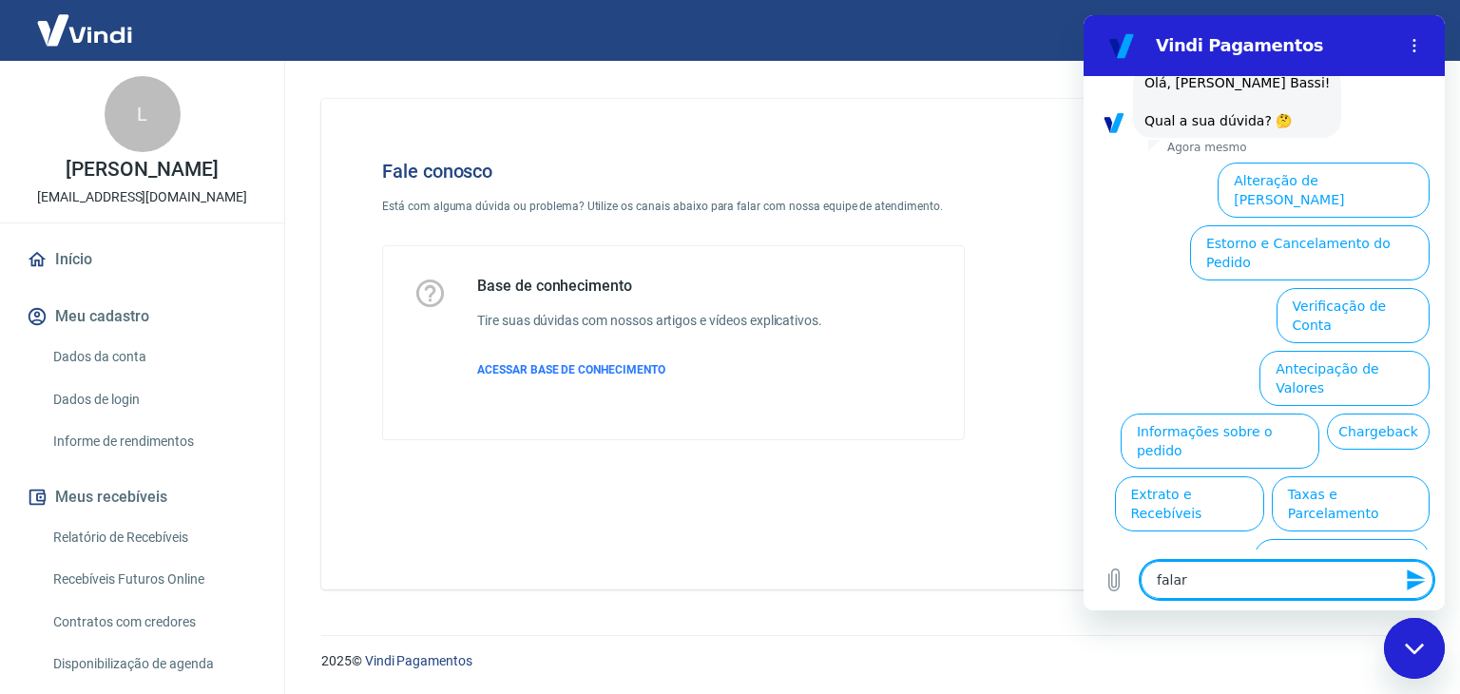
type textarea "x"
type textarea "falar co"
type textarea "x"
type textarea "falar com"
type textarea "x"
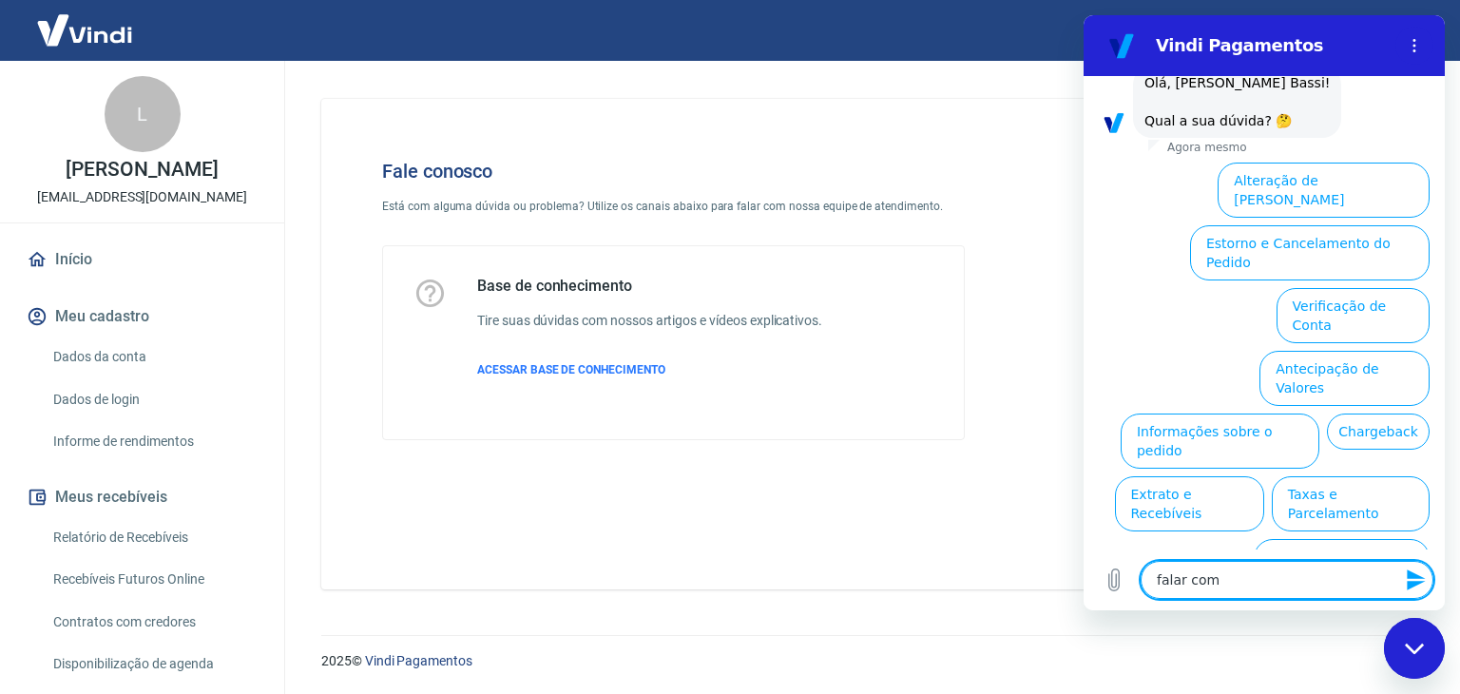
type textarea "falar com"
type textarea "x"
type textarea "falar com u"
type textarea "x"
type textarea "falar com um"
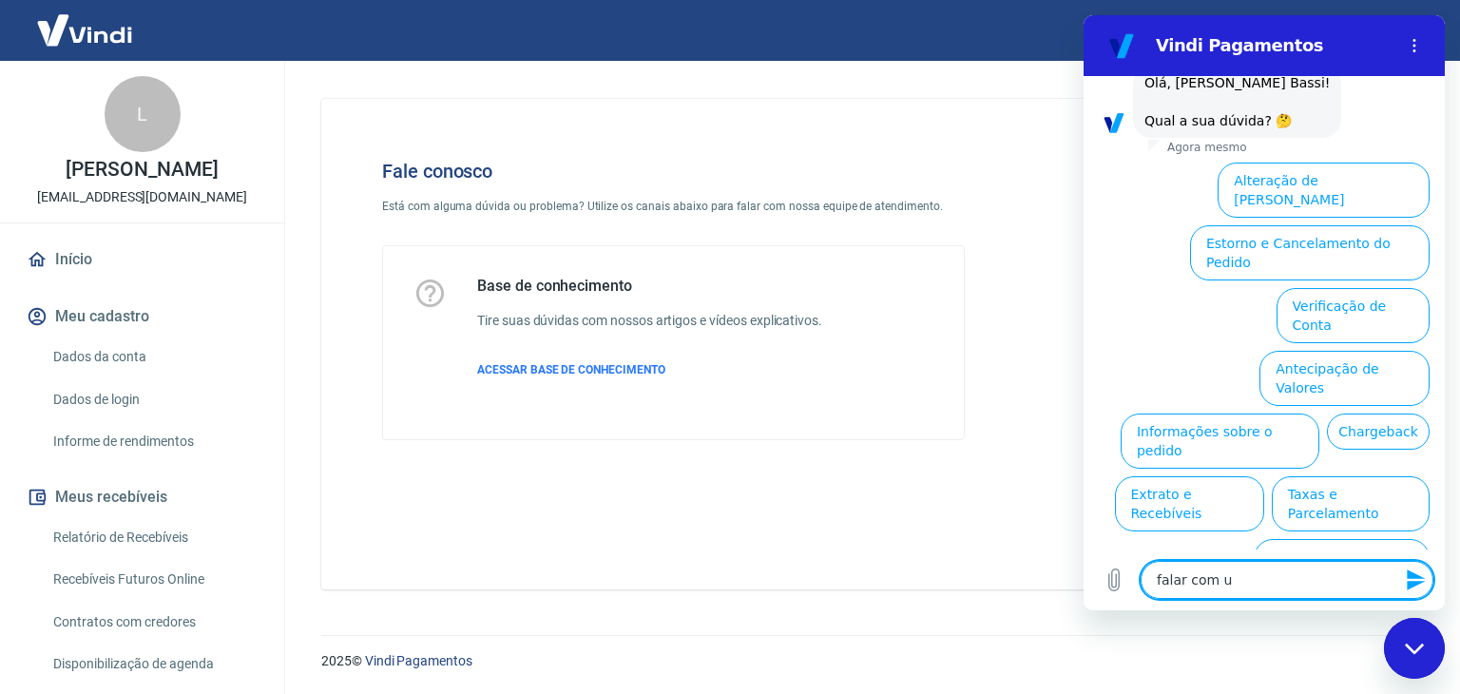
type textarea "x"
type textarea "falar com um"
type textarea "x"
type textarea "falar com um a"
type textarea "x"
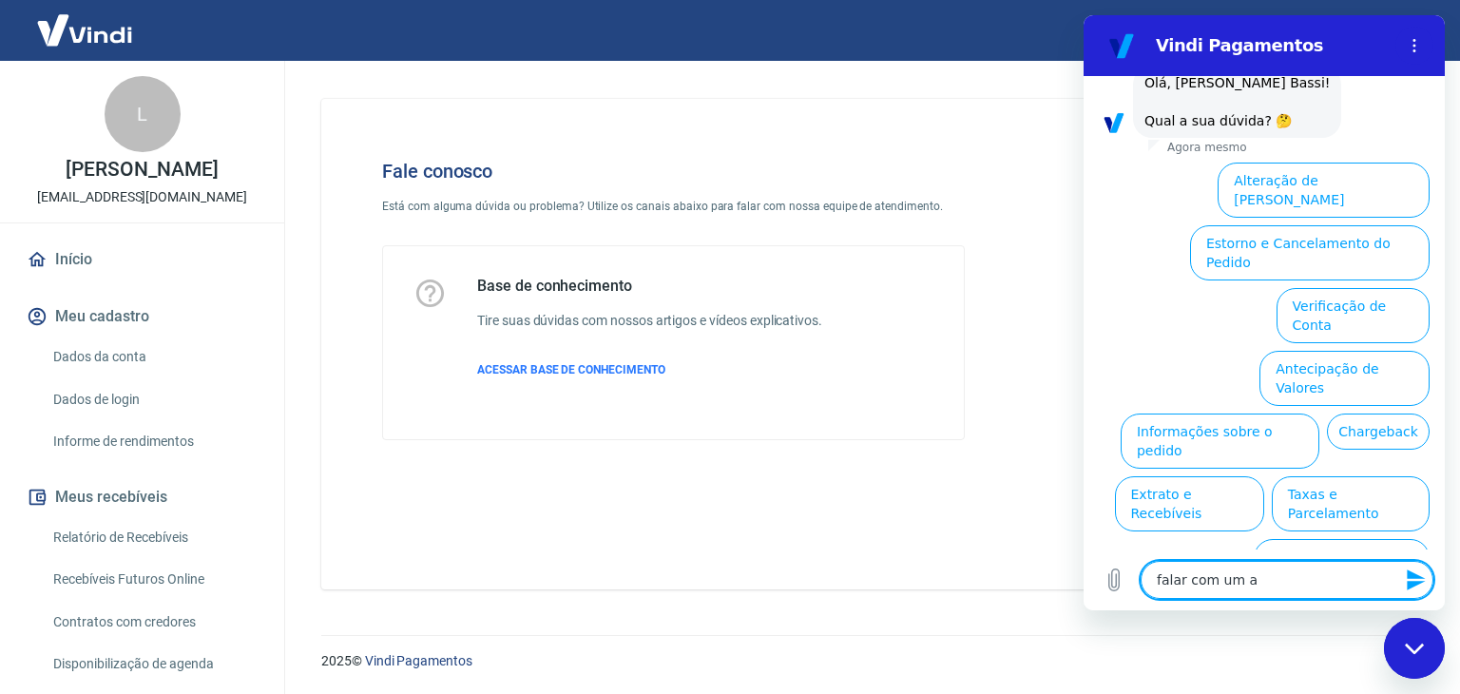
type textarea "falar com um at"
type textarea "x"
type textarea "falar com um ate"
type textarea "x"
type textarea "falar com um [GEOGRAPHIC_DATA]"
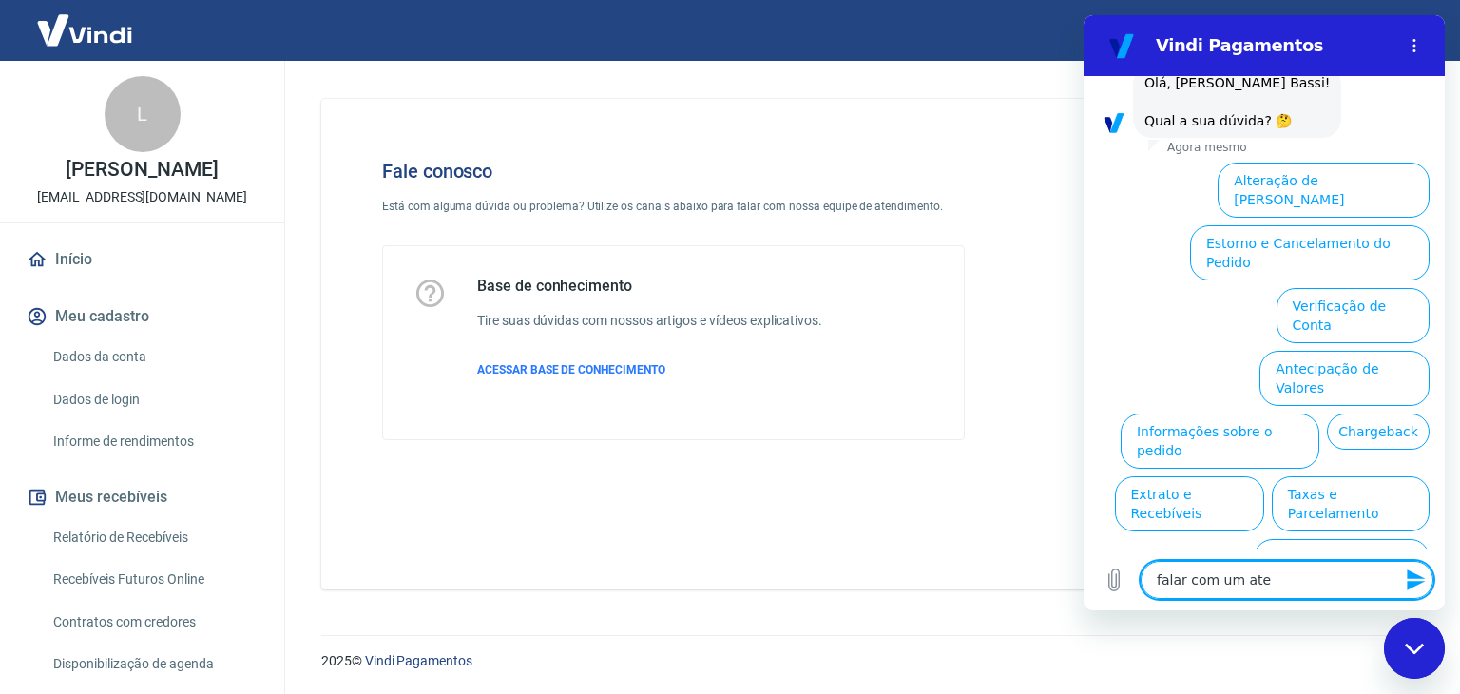
type textarea "x"
type textarea "falar com um atend"
type textarea "x"
type textarea "falar com um atende"
type textarea "x"
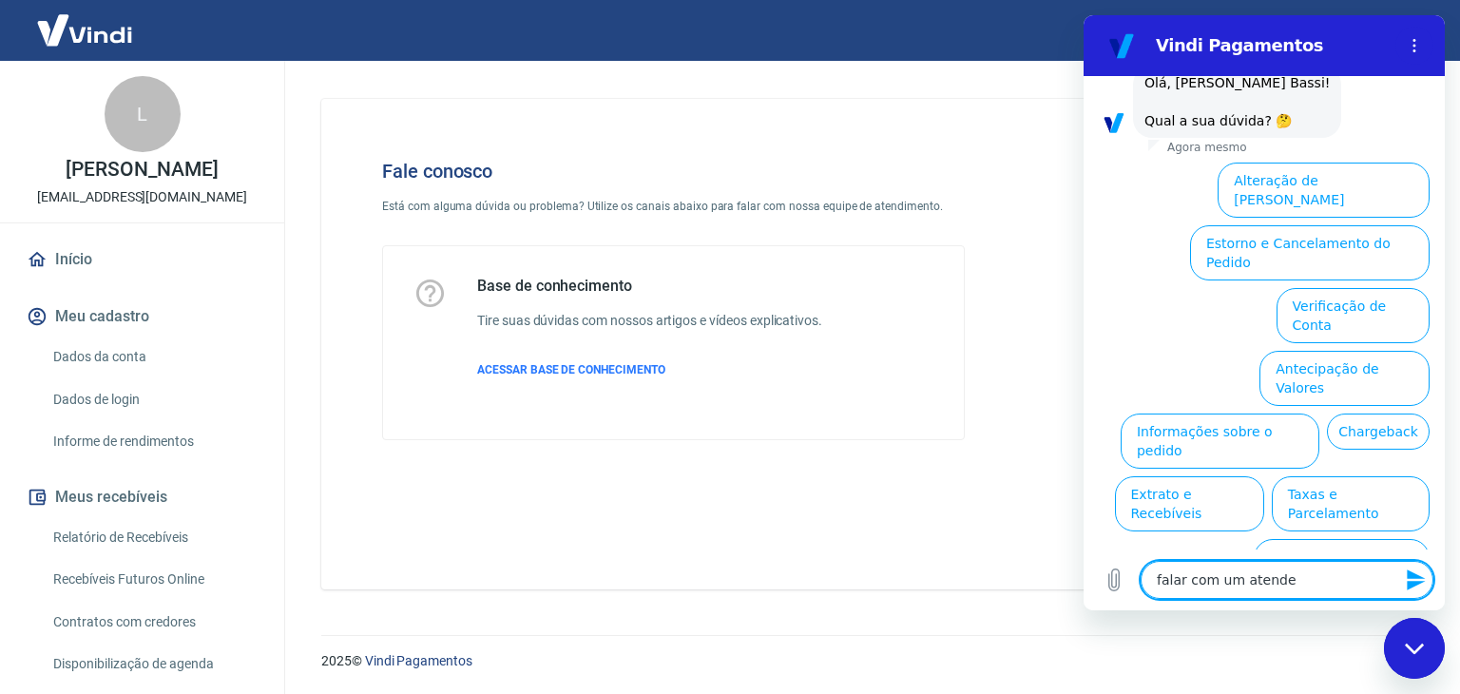
type textarea "falar com um atenden"
type textarea "x"
type textarea "falar com um atendent"
type textarea "x"
type textarea "falar com um atendente"
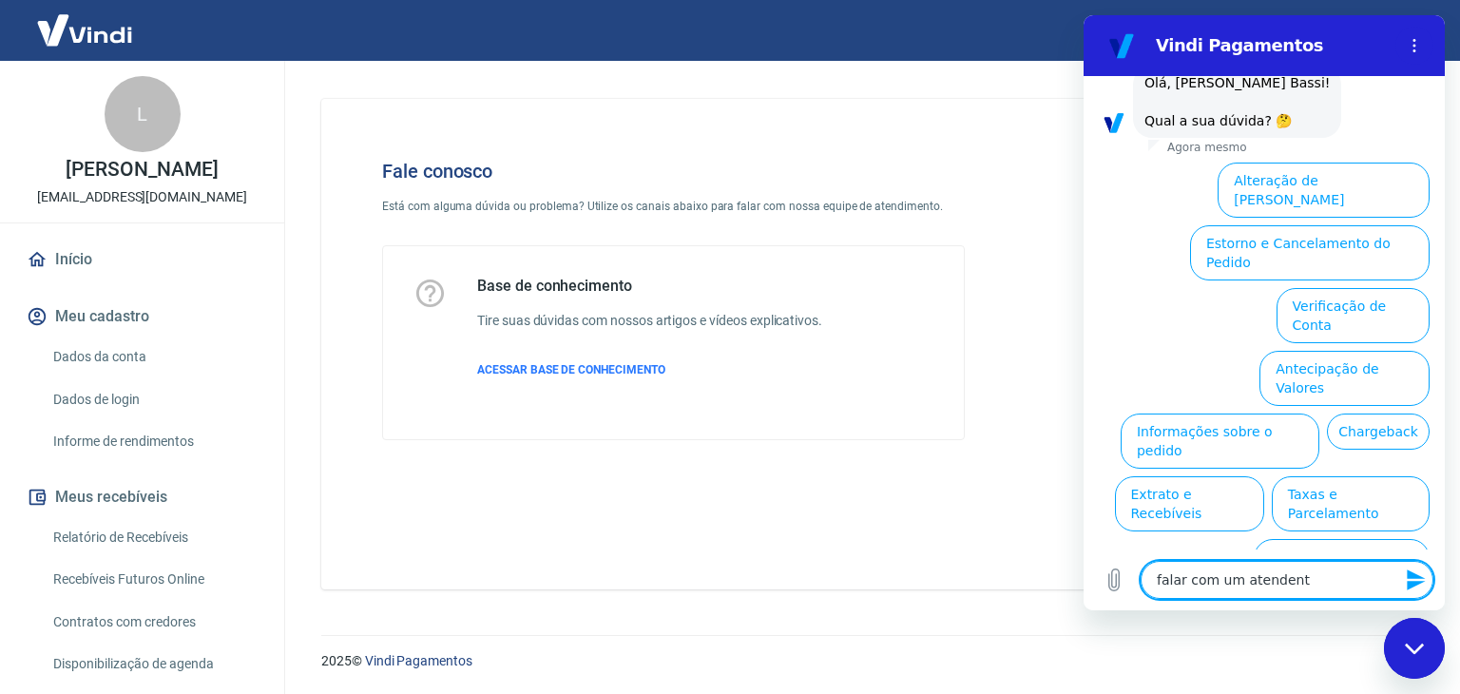
type textarea "x"
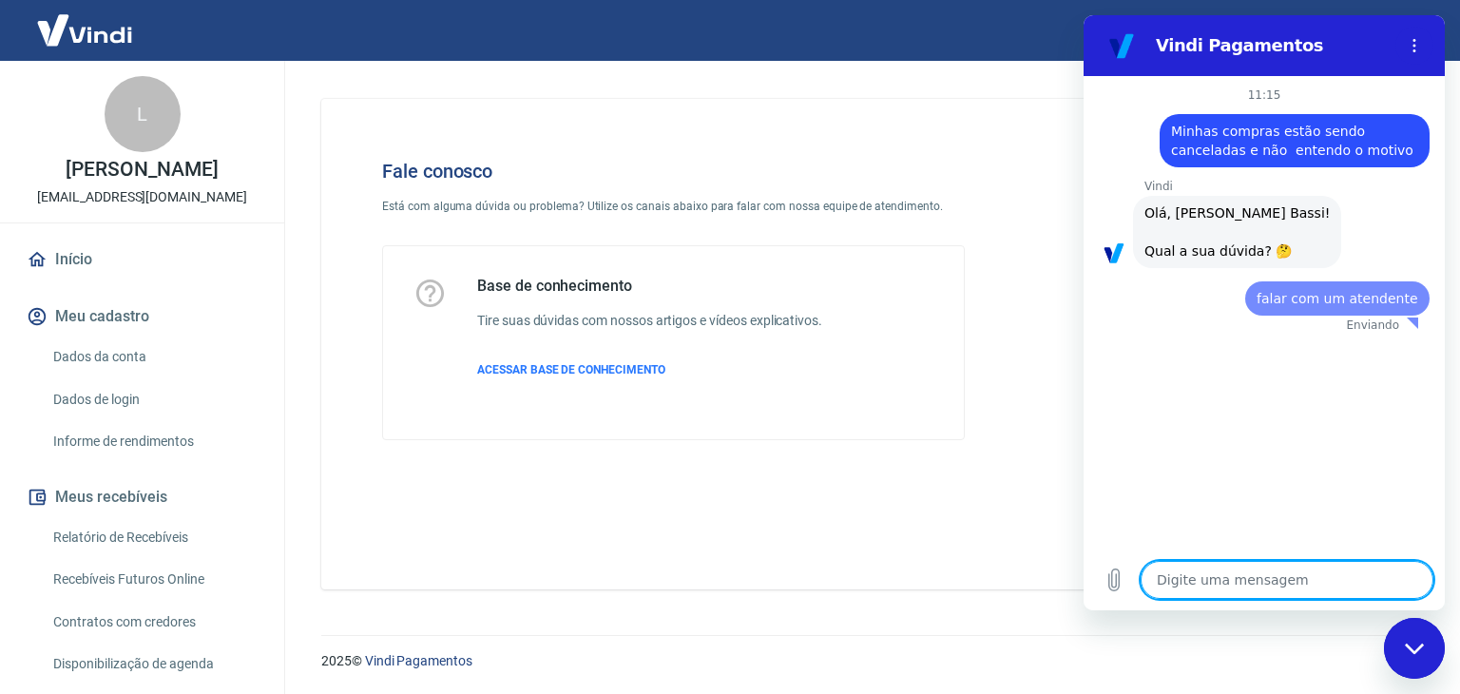
scroll to position [0, 0]
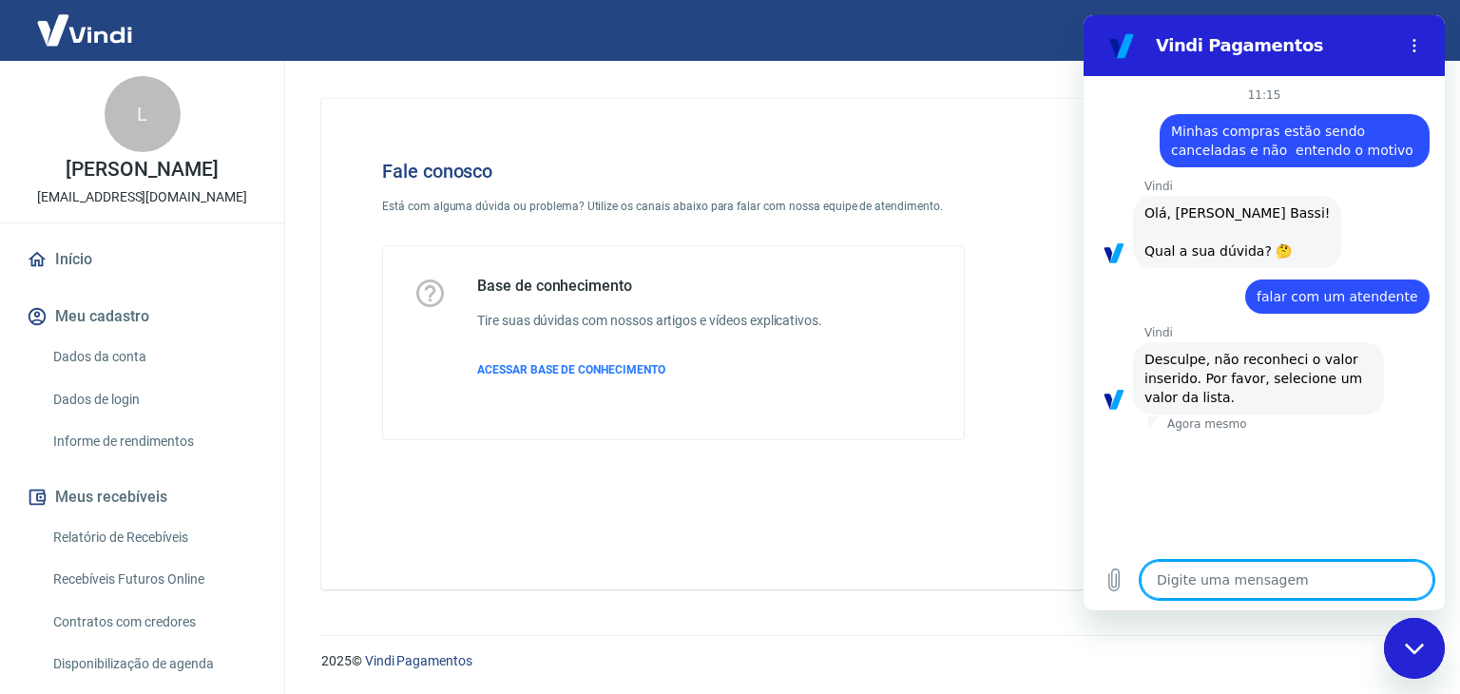
click at [783, 107] on div "Fale conosco Está com alguma dúvida ou problema? Utilize os canais abaixo para …" at bounding box center [867, 344] width 1093 height 490
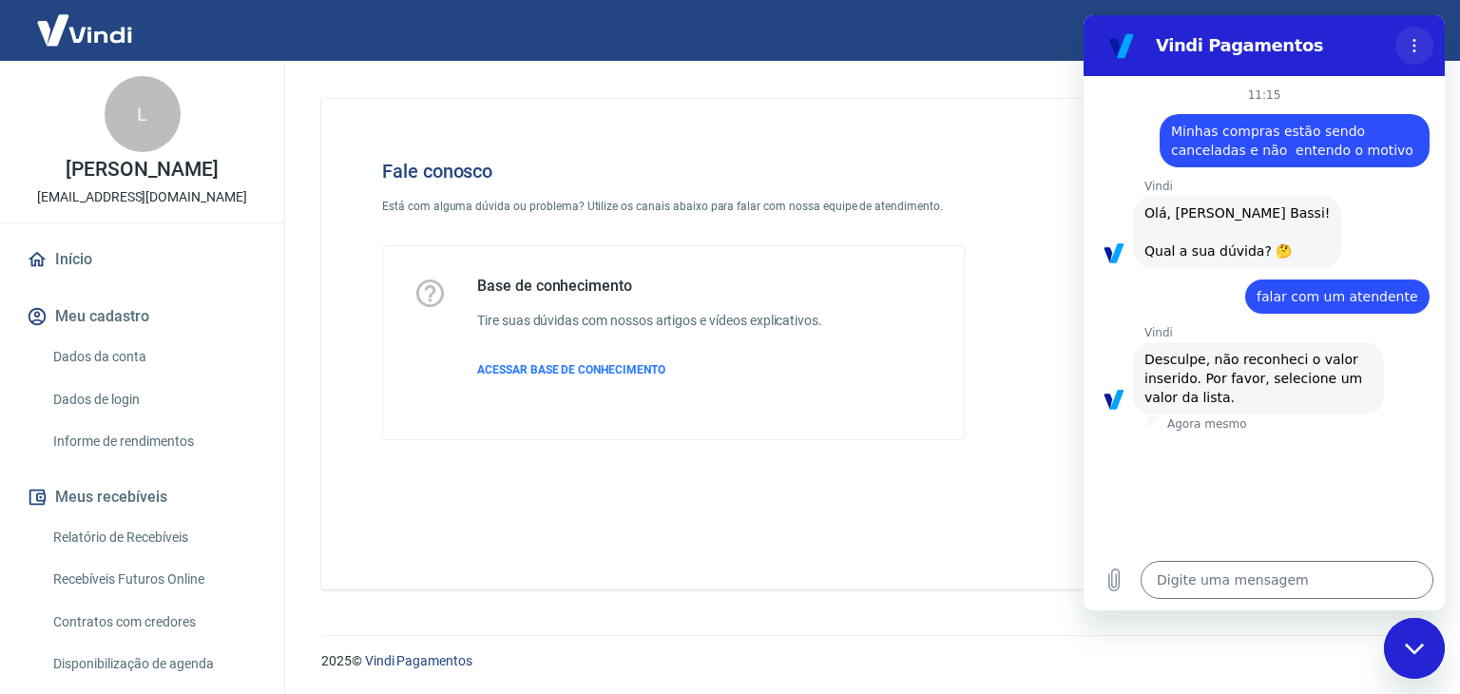
click at [1414, 44] on icon "Menu de opções" at bounding box center [1413, 45] width 15 height 15
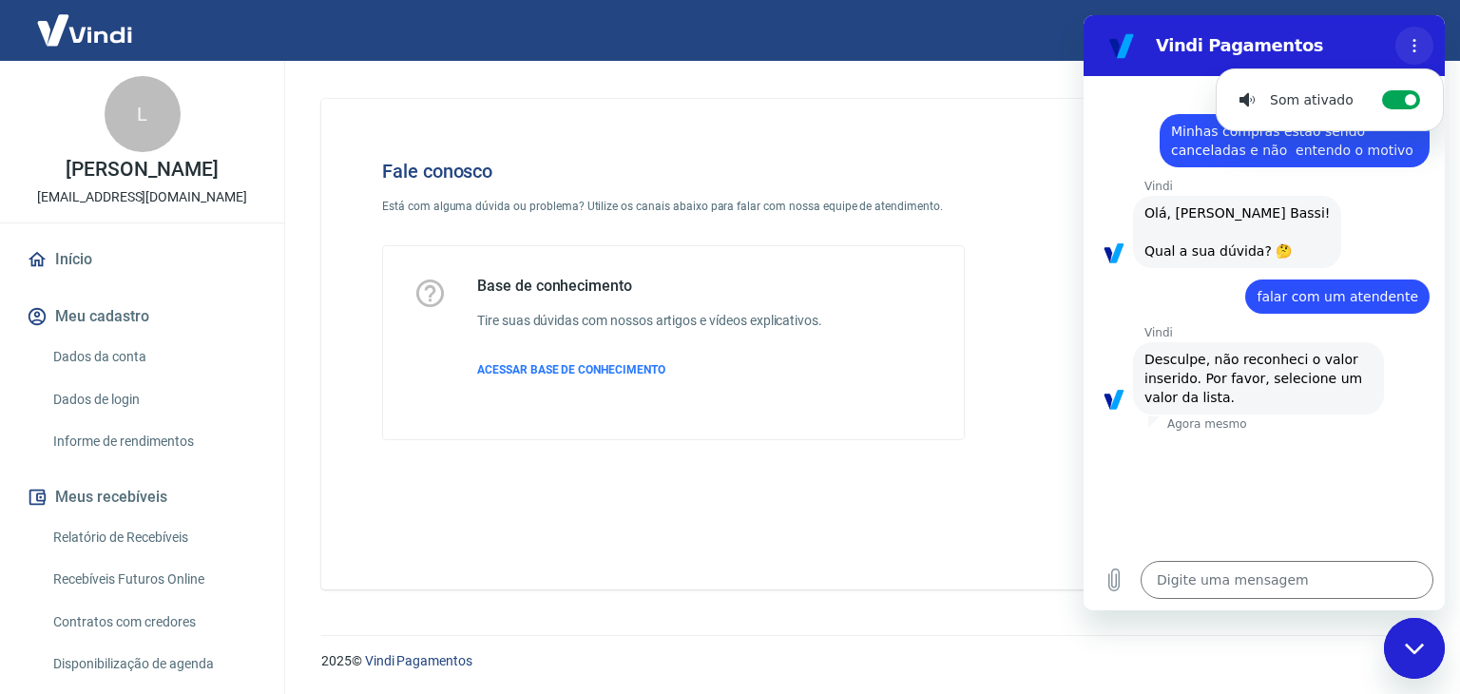
click at [1414, 44] on icon "Menu de opções" at bounding box center [1413, 45] width 15 height 15
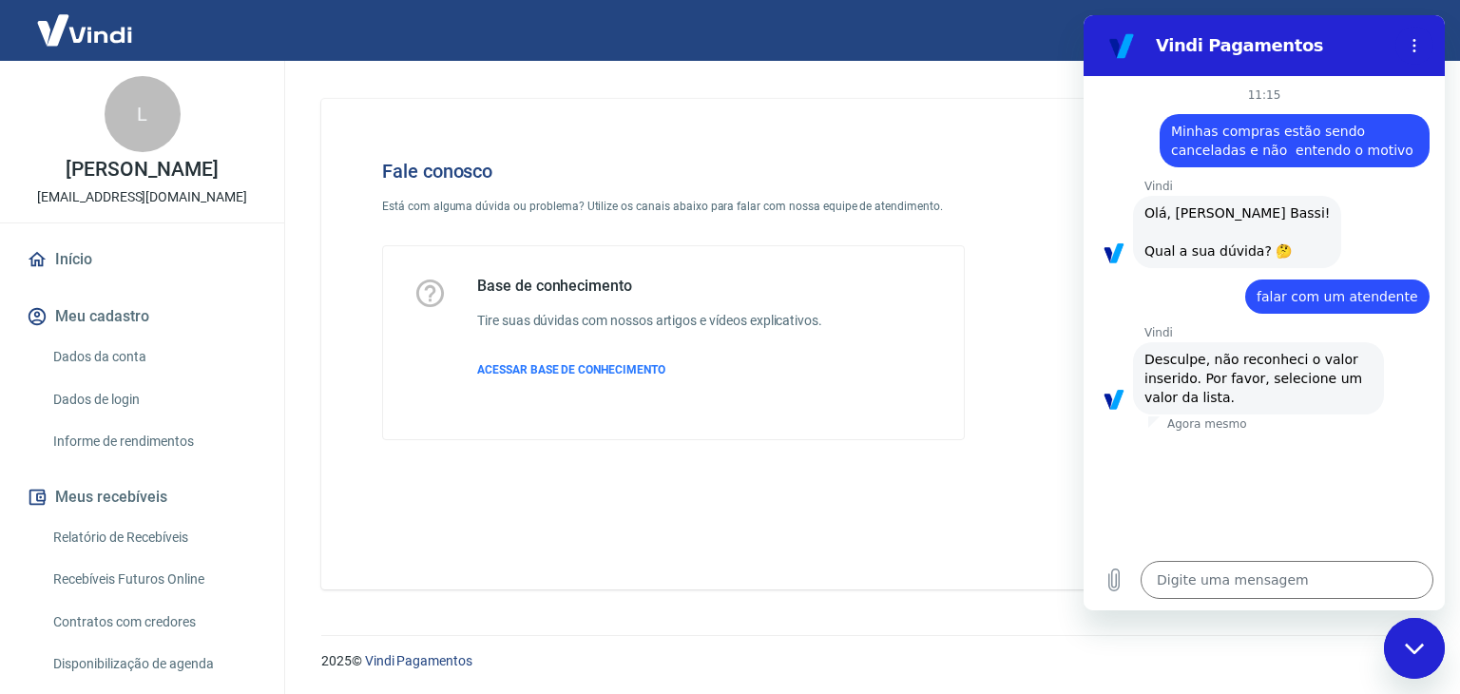
click at [518, 499] on div "Fale conosco Está com alguma dúvida ou problema? Utilize os canais abaixo para …" at bounding box center [867, 344] width 1093 height 490
click at [515, 366] on span "ACESSAR BASE DE CONHECIMENTO" at bounding box center [571, 369] width 188 height 13
click at [1415, 658] on div "Fechar janela de mensagens" at bounding box center [1413, 648] width 57 height 57
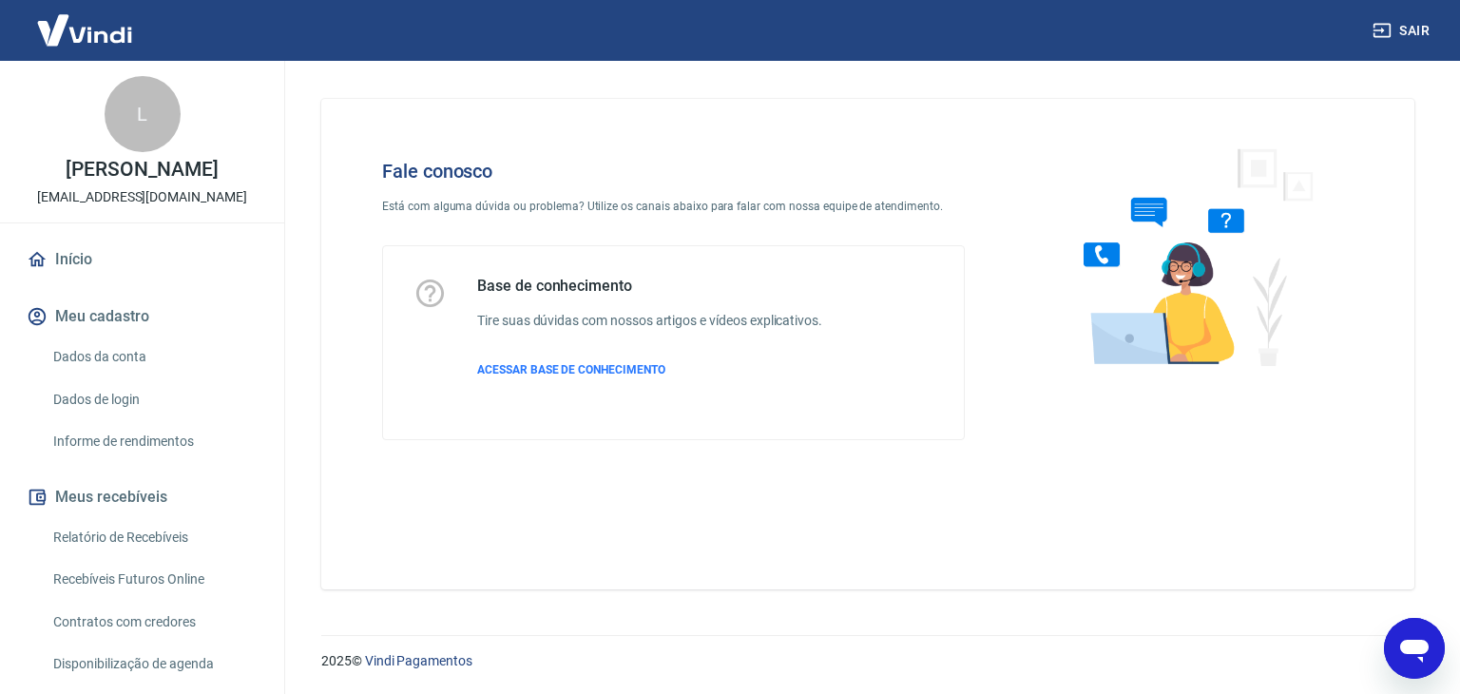
click at [100, 31] on img at bounding box center [85, 30] width 124 height 58
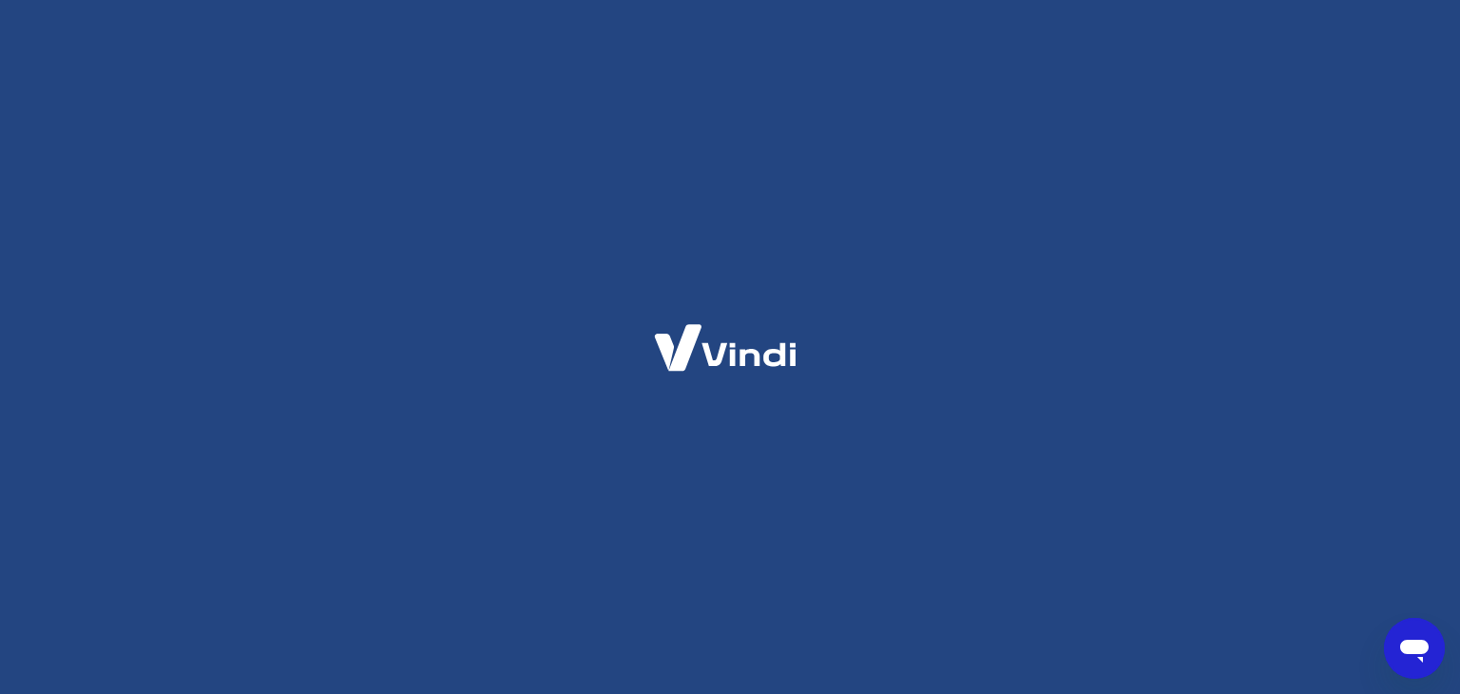
type textarea "x"
